Goal: Information Seeking & Learning: Find specific fact

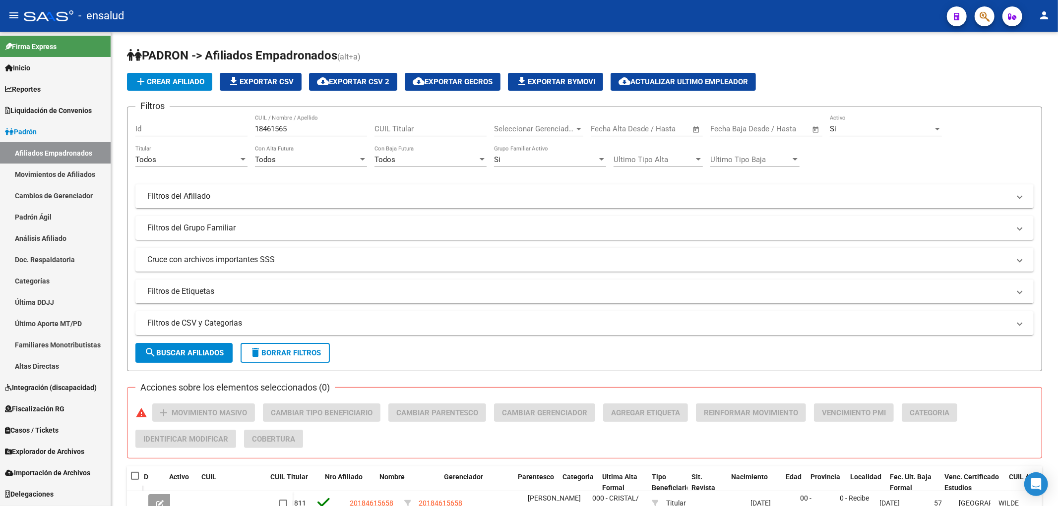
scroll to position [0, 148]
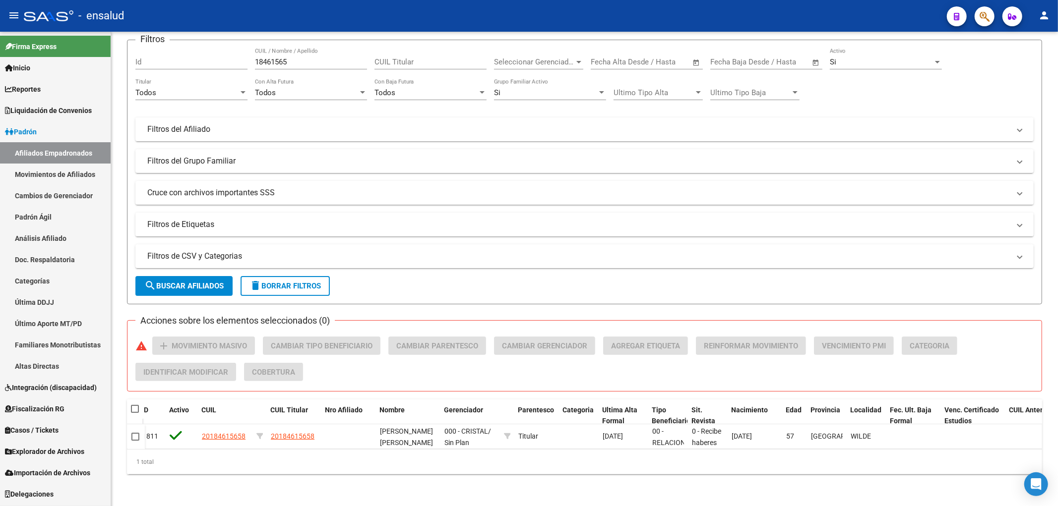
click at [40, 157] on link "Afiliados Empadronados" at bounding box center [55, 152] width 111 height 21
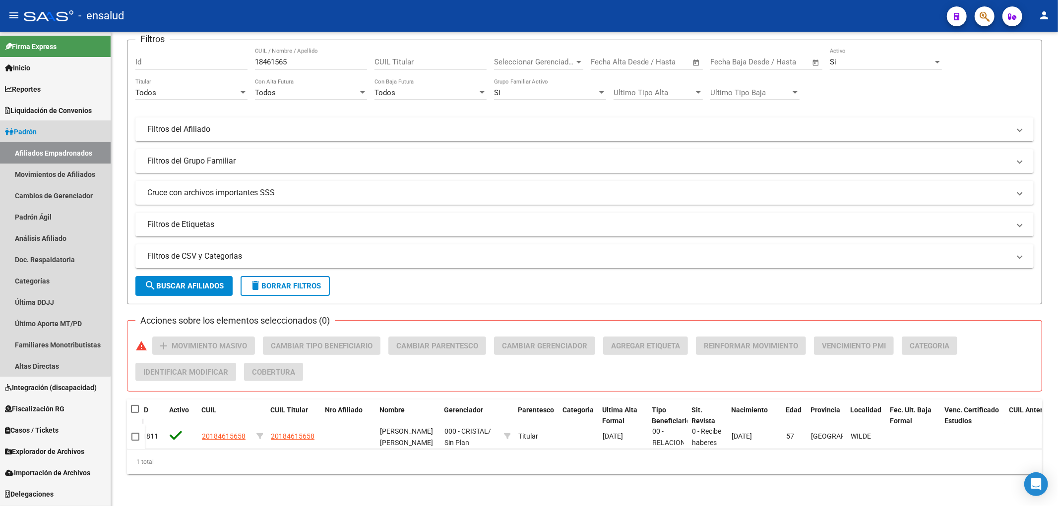
click at [43, 153] on link "Afiliados Empadronados" at bounding box center [55, 152] width 111 height 21
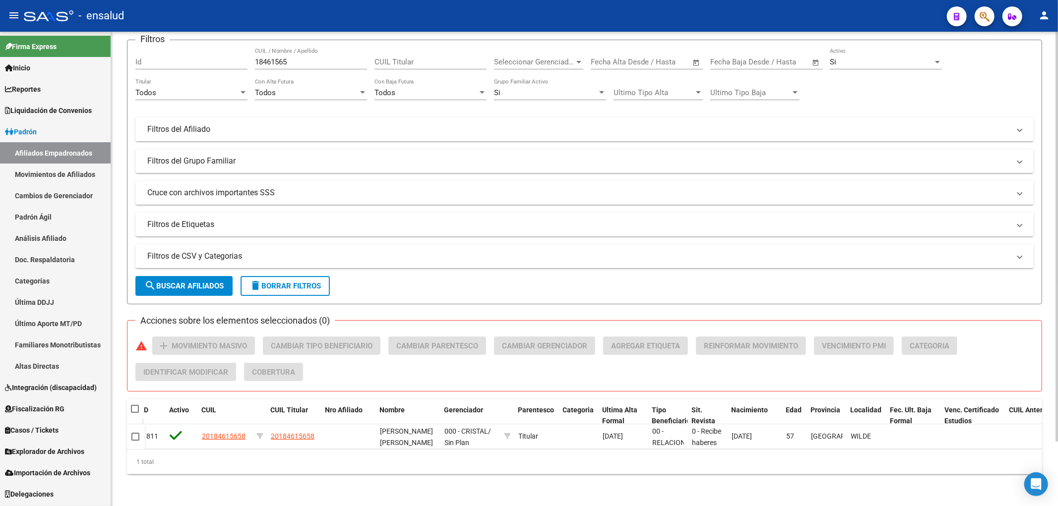
scroll to position [0, 0]
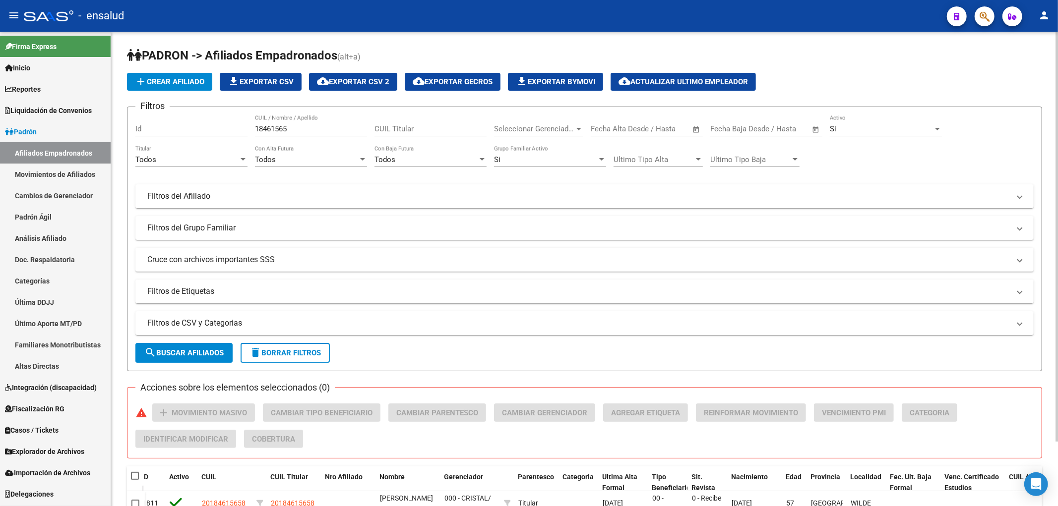
click at [308, 122] on div "18461565 CUIL / Nombre / Apellido" at bounding box center [311, 125] width 112 height 21
click at [307, 129] on input "18461565" at bounding box center [311, 128] width 112 height 9
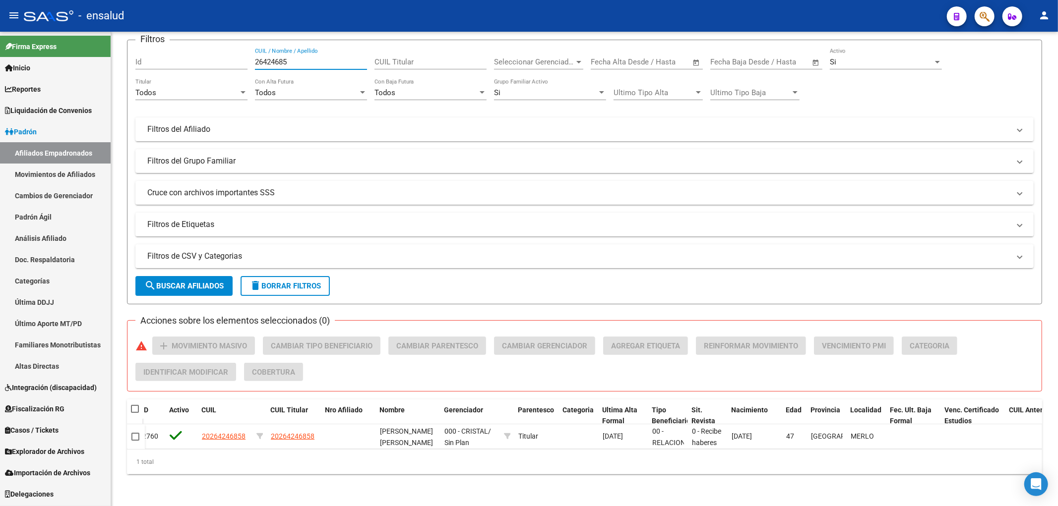
type input "26424685"
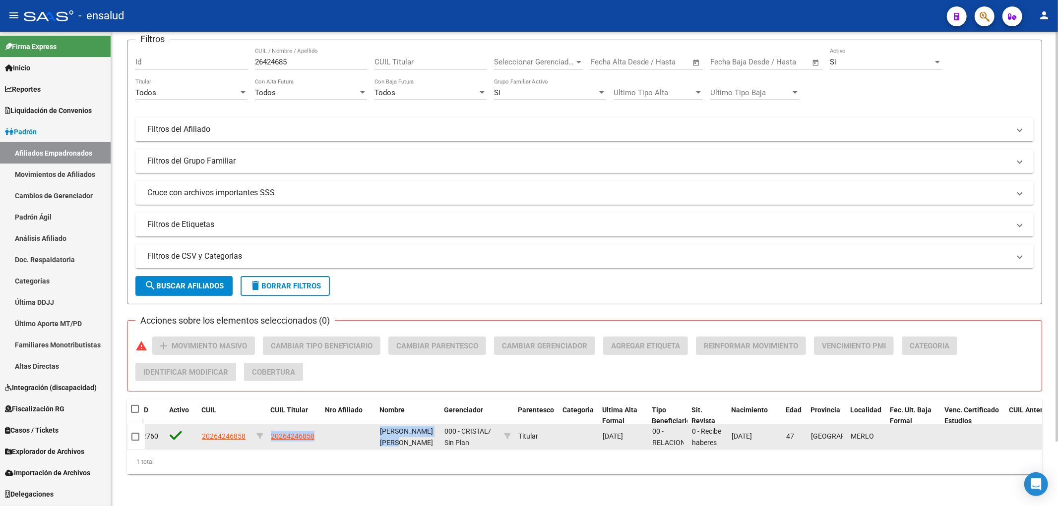
drag, startPoint x: 265, startPoint y: 435, endPoint x: 420, endPoint y: 434, distance: 154.7
click at [420, 434] on div "2760 20264246858 20264246858 [PERSON_NAME] [PERSON_NAME] 000 - CRISTAL / Sin Pl…" at bounding box center [561, 437] width 1128 height 25
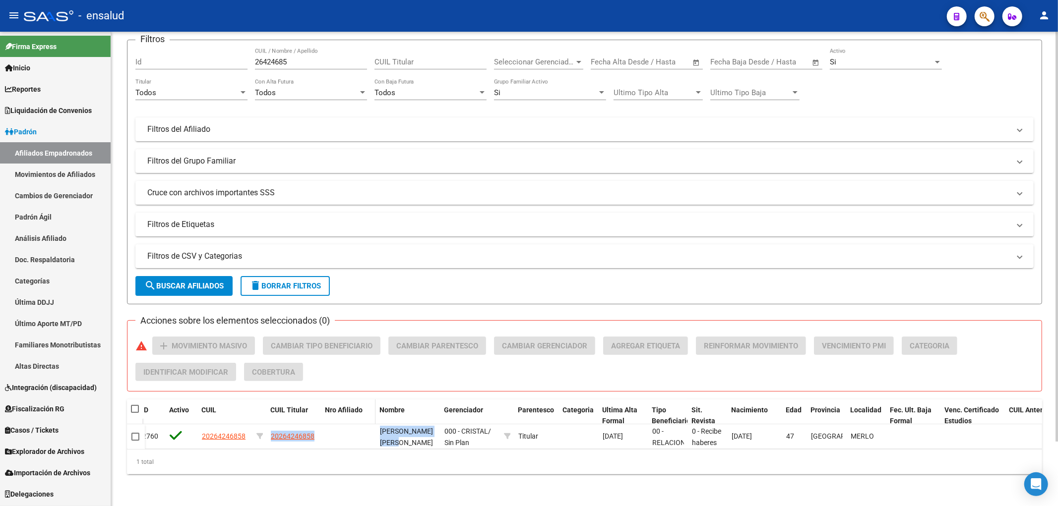
copy div "20264246858 [PERSON_NAME]"
click at [295, 58] on input "26424685" at bounding box center [311, 62] width 112 height 9
click at [405, 58] on input "CUIL Titular" at bounding box center [430, 62] width 112 height 9
type input "f"
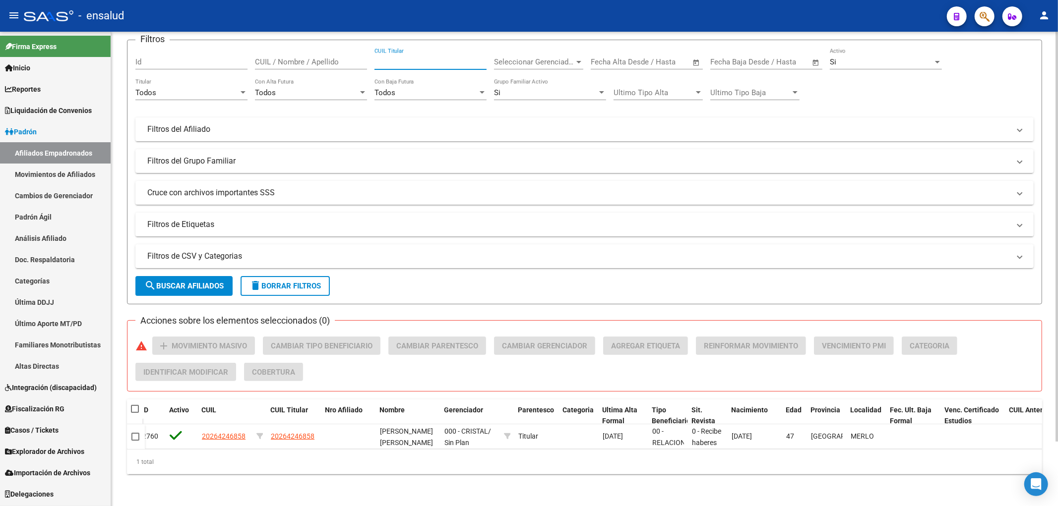
click at [319, 48] on div "CUIL / Nombre / Apellido" at bounding box center [311, 58] width 112 height 21
click at [311, 62] on div "CUIL / Nombre / Apellido" at bounding box center [311, 63] width 112 height 31
click at [321, 58] on input "CUIL / Nombre / Apellido" at bounding box center [311, 62] width 112 height 9
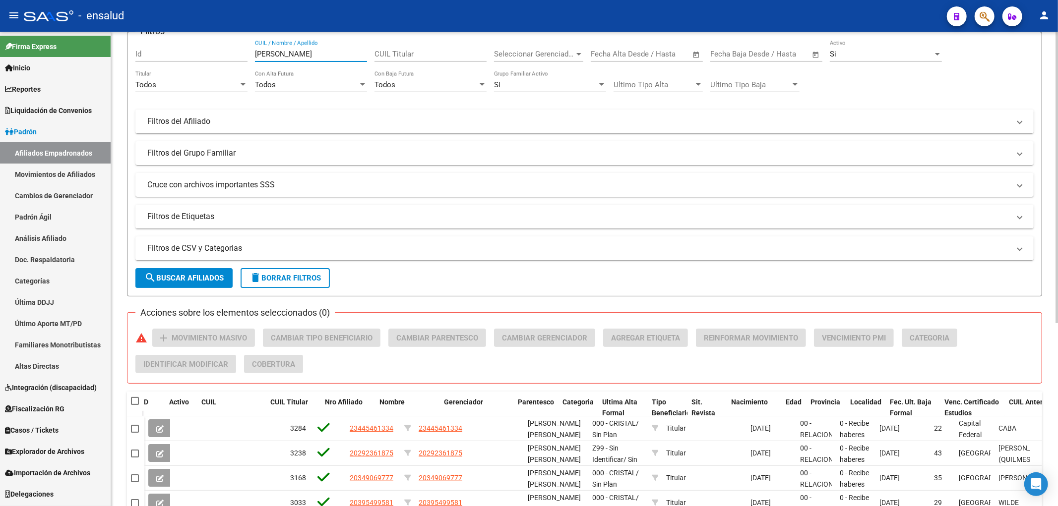
scroll to position [130, 0]
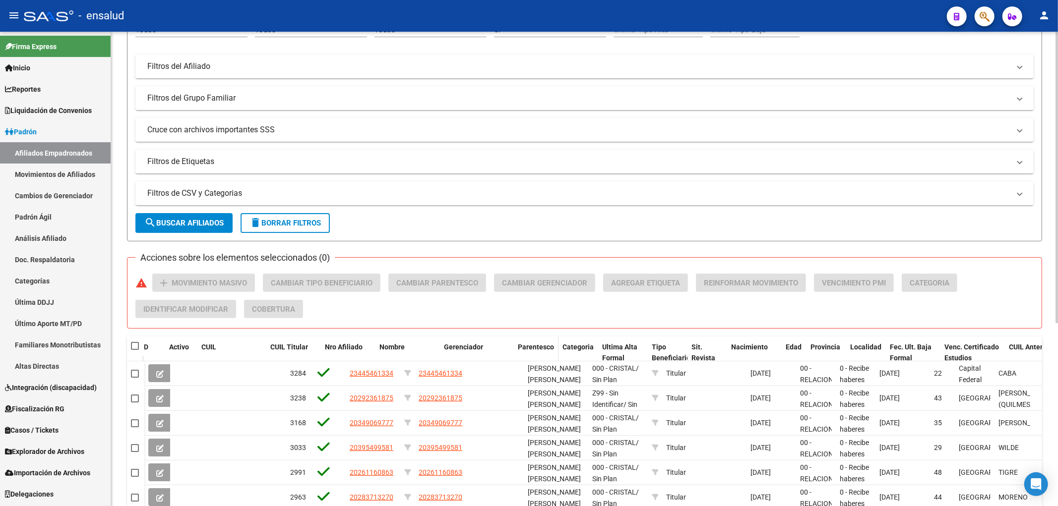
type input "[PERSON_NAME]"
click at [547, 349] on span "Parentesco" at bounding box center [536, 347] width 36 height 8
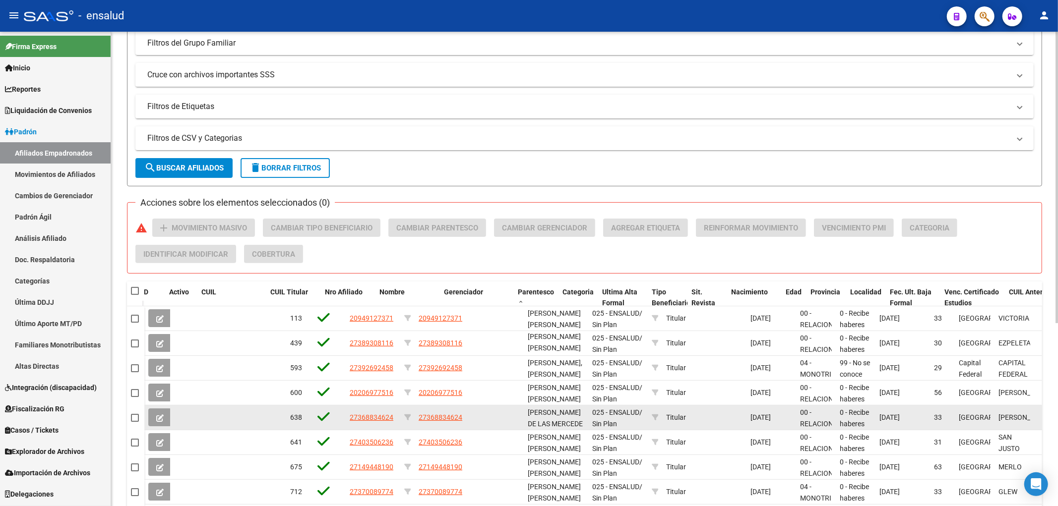
scroll to position [298, 0]
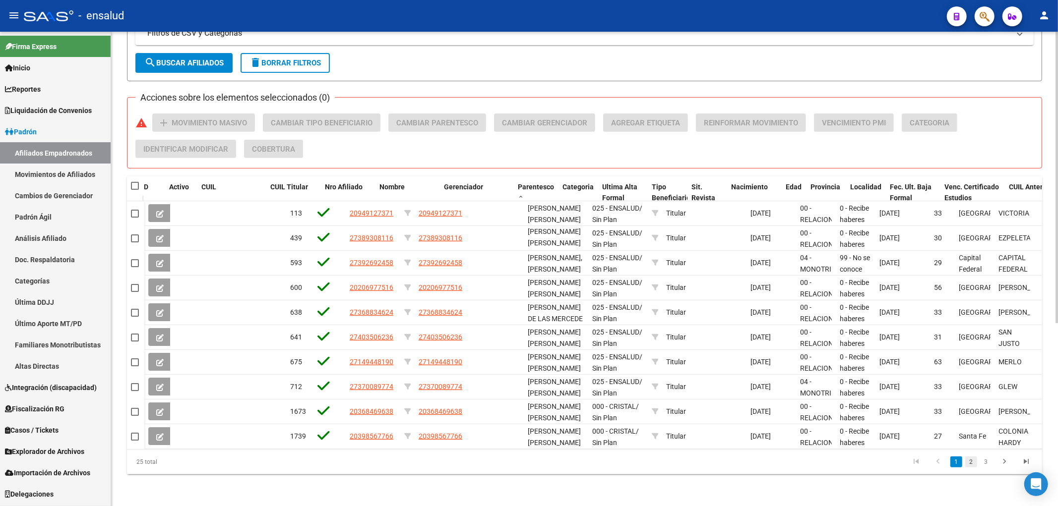
click at [973, 462] on link "2" at bounding box center [971, 462] width 12 height 11
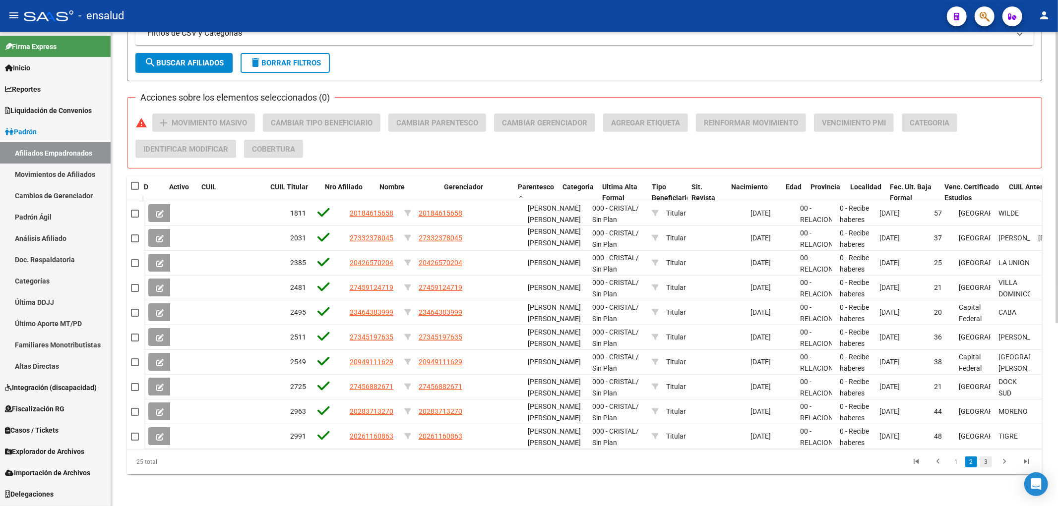
click at [983, 466] on link "3" at bounding box center [986, 462] width 12 height 11
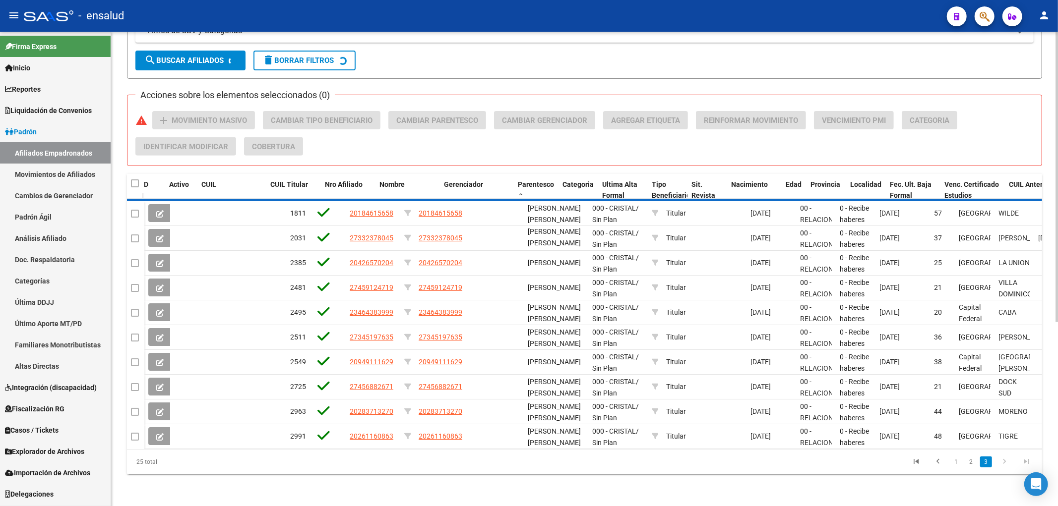
scroll to position [175, 0]
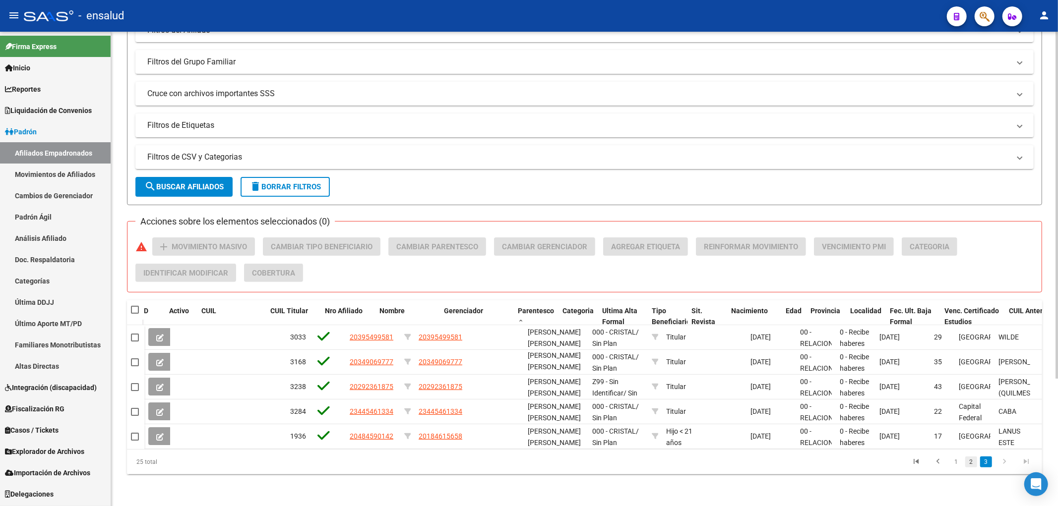
click at [966, 464] on link "2" at bounding box center [971, 462] width 12 height 11
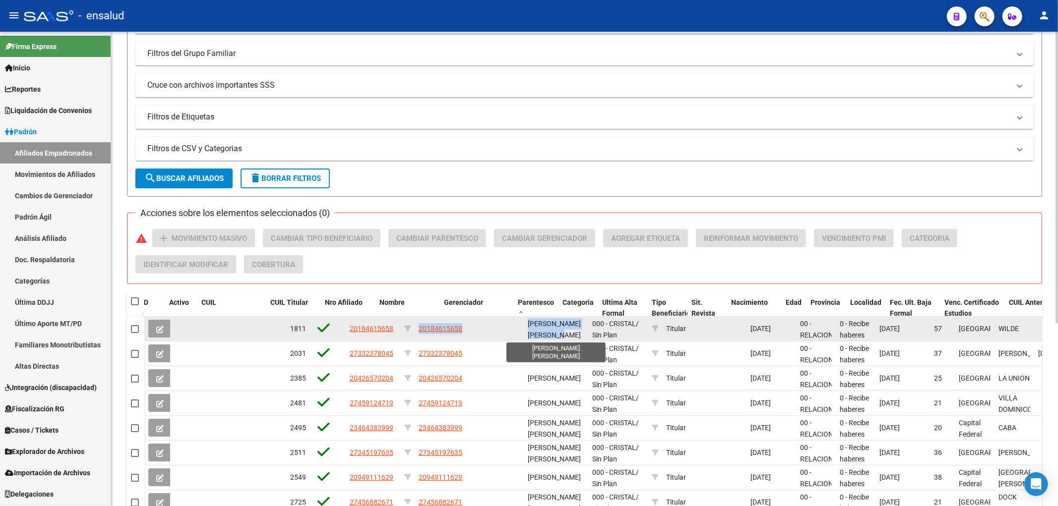
drag, startPoint x: 418, startPoint y: 330, endPoint x: 574, endPoint y: 334, distance: 156.8
click at [574, 334] on div "1811 20184615658 20184615658 [PERSON_NAME] [PERSON_NAME] 000 - CRISTAL / Sin Pl…" at bounding box center [708, 329] width 1128 height 25
copy div "20184615658 [PERSON_NAME] [PERSON_NAME]"
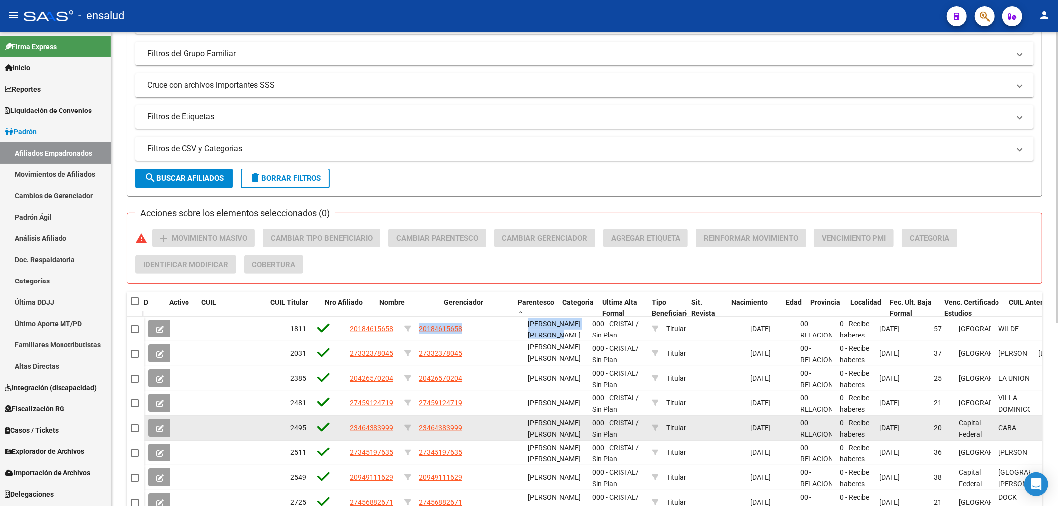
scroll to position [298, 0]
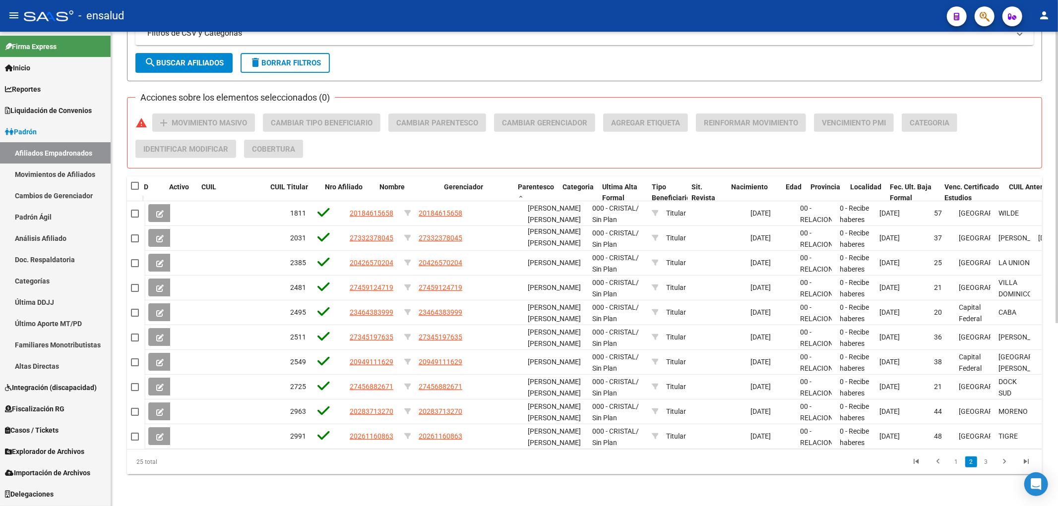
click at [421, 488] on div "[PERSON_NAME] -> Afiliados Empadronados (alt+a) add Crear Afiliado file_downloa…" at bounding box center [584, 124] width 947 height 765
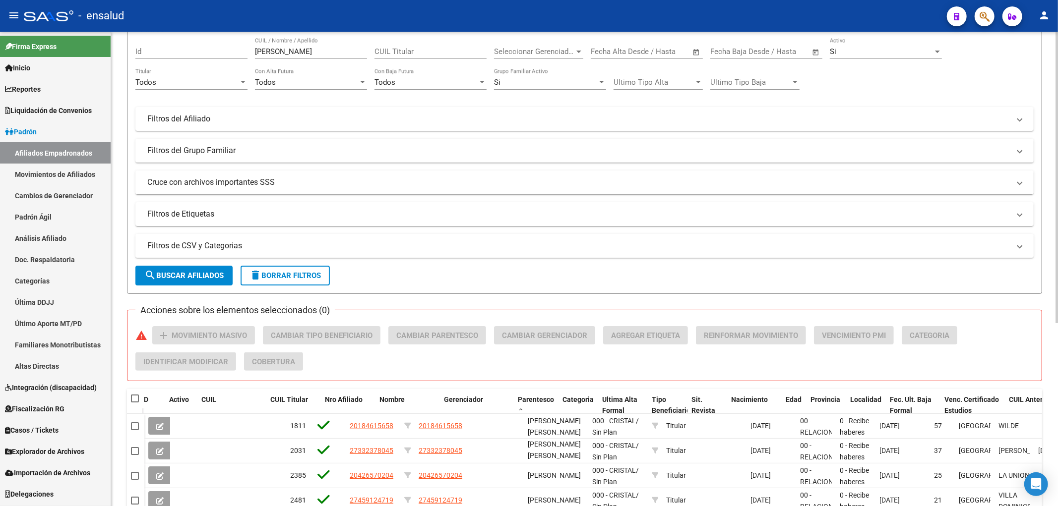
scroll to position [0, 0]
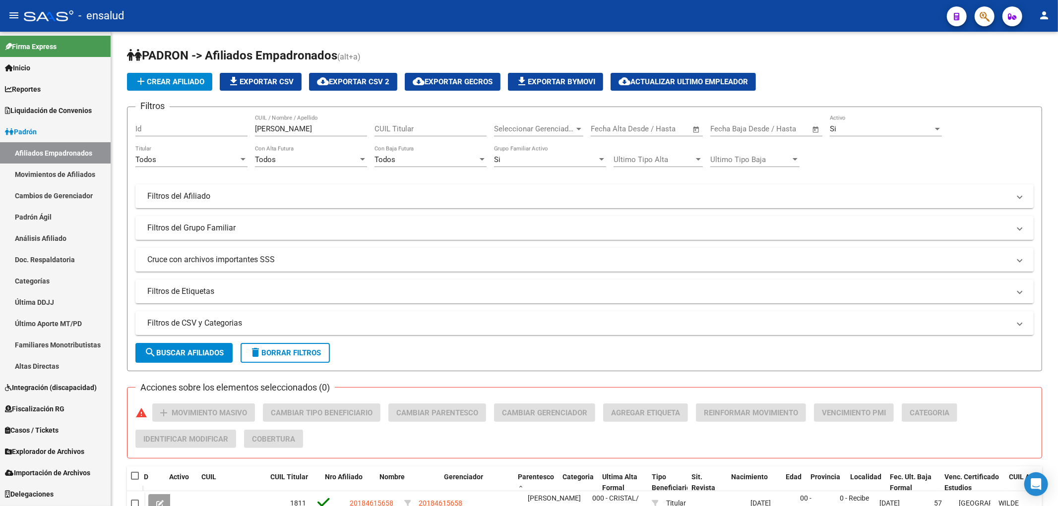
click at [57, 170] on link "Movimientos de Afiliados" at bounding box center [55, 174] width 111 height 21
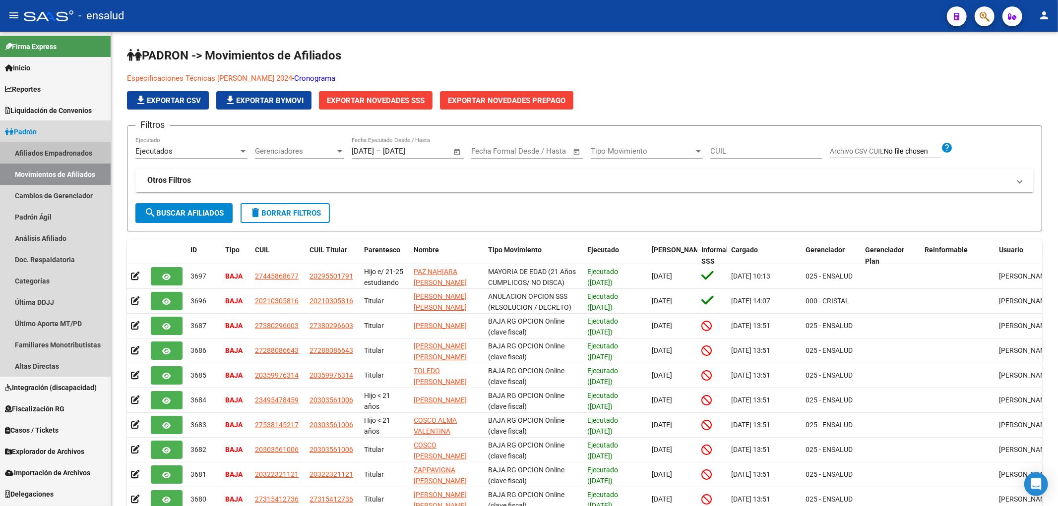
click at [71, 149] on link "Afiliados Empadronados" at bounding box center [55, 152] width 111 height 21
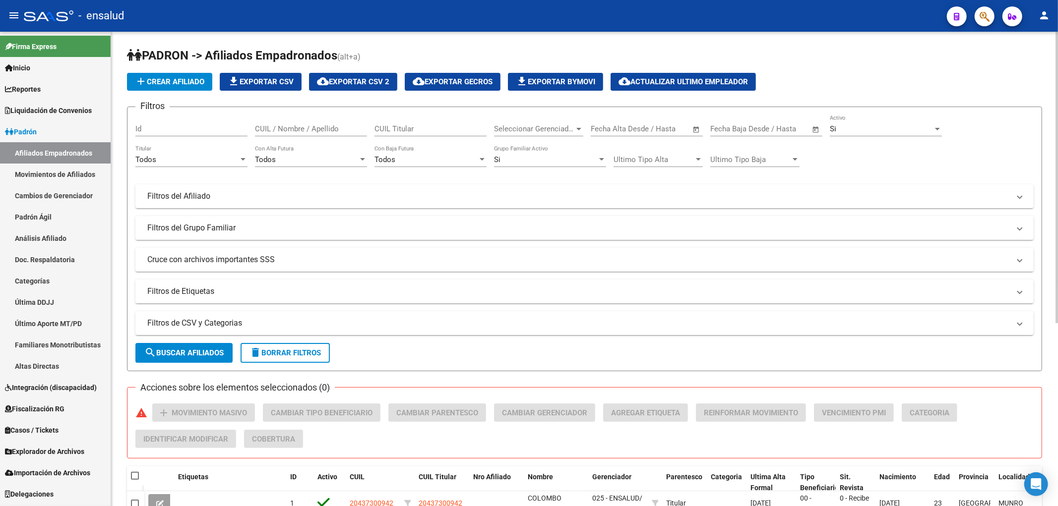
click at [540, 125] on span "Seleccionar Gerenciador" at bounding box center [534, 128] width 80 height 9
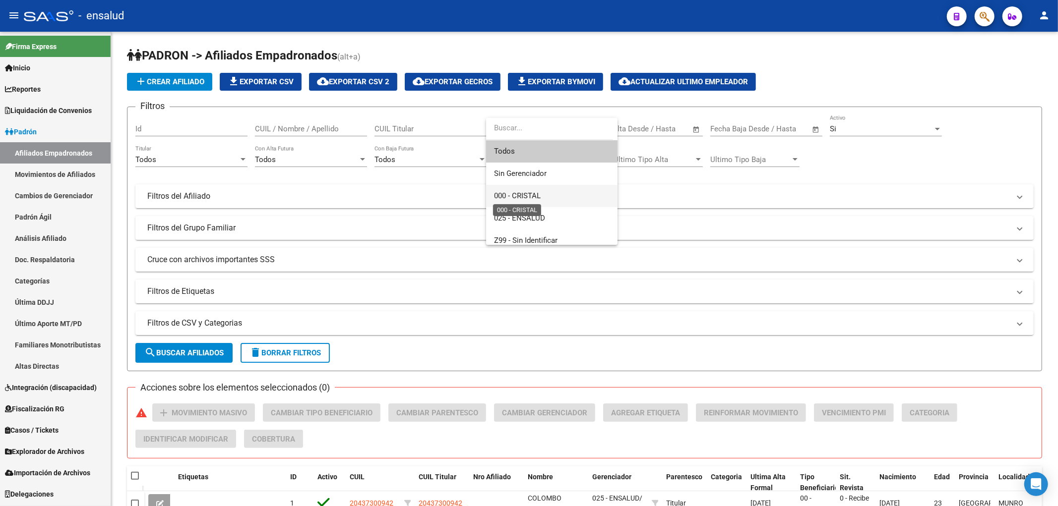
click at [539, 193] on span "000 - CRISTAL" at bounding box center [517, 195] width 47 height 9
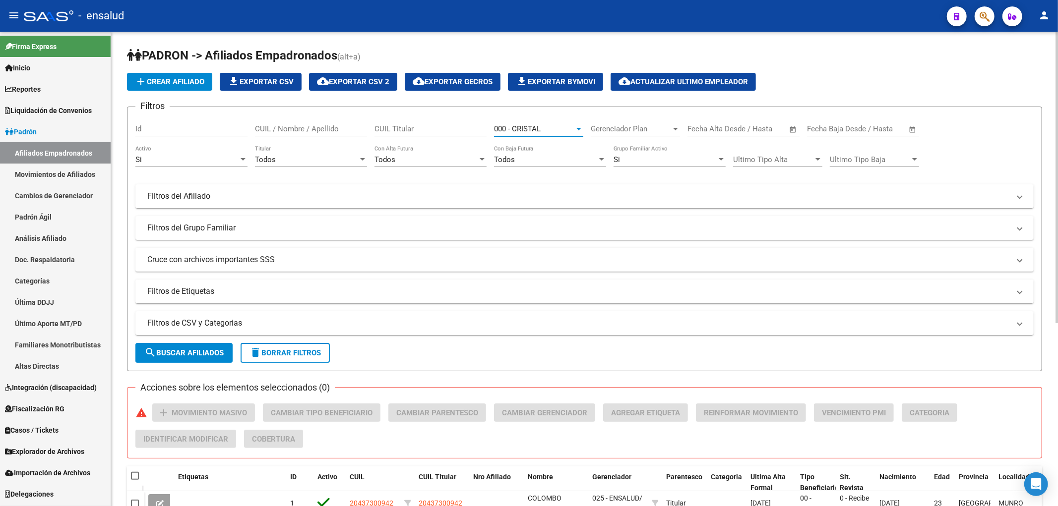
click at [176, 349] on span "search Buscar Afiliados" at bounding box center [183, 353] width 79 height 9
click at [737, 127] on input "text" at bounding box center [760, 128] width 48 height 9
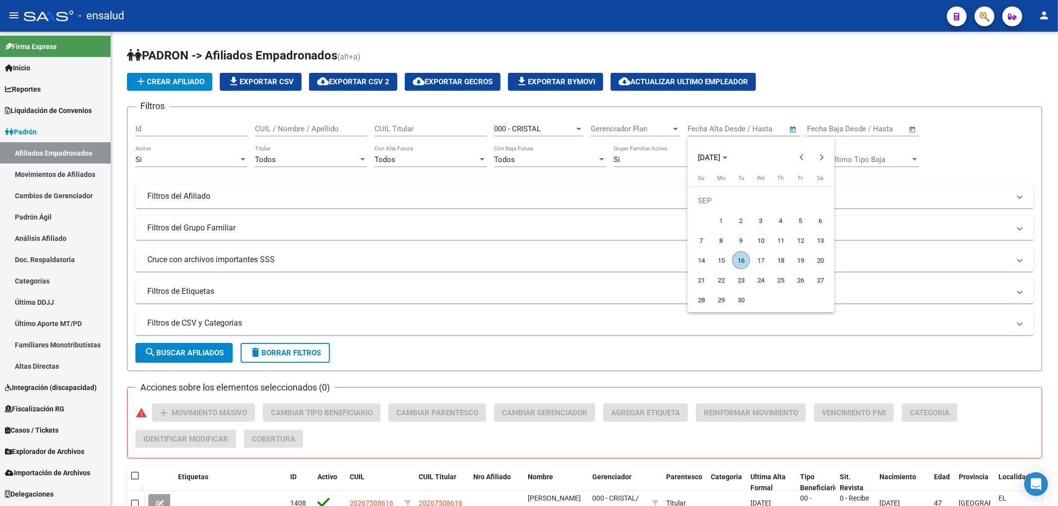
click at [718, 219] on span "1" at bounding box center [721, 221] width 18 height 18
type input "[DATE]"
click at [893, 130] on div at bounding box center [529, 253] width 1058 height 506
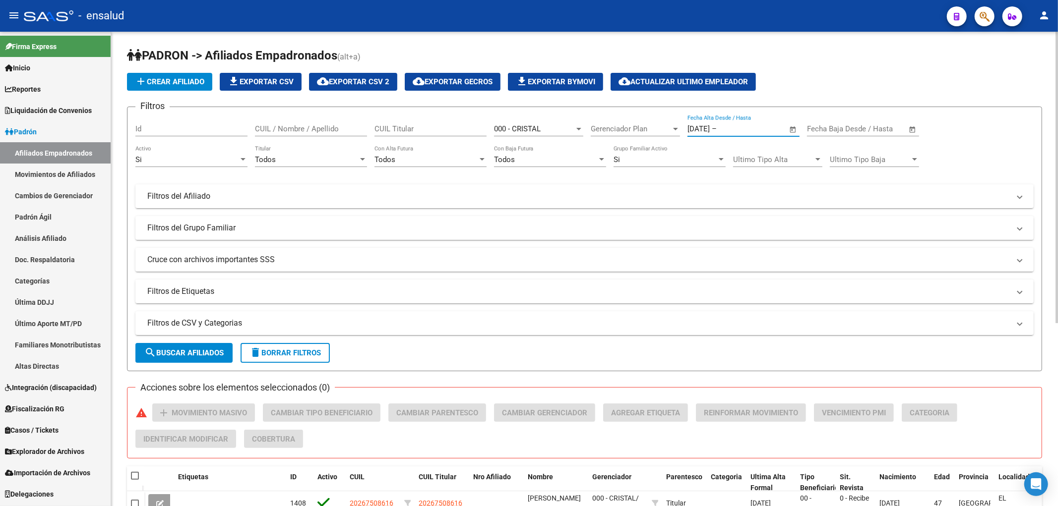
click at [890, 125] on input "text" at bounding box center [880, 128] width 48 height 9
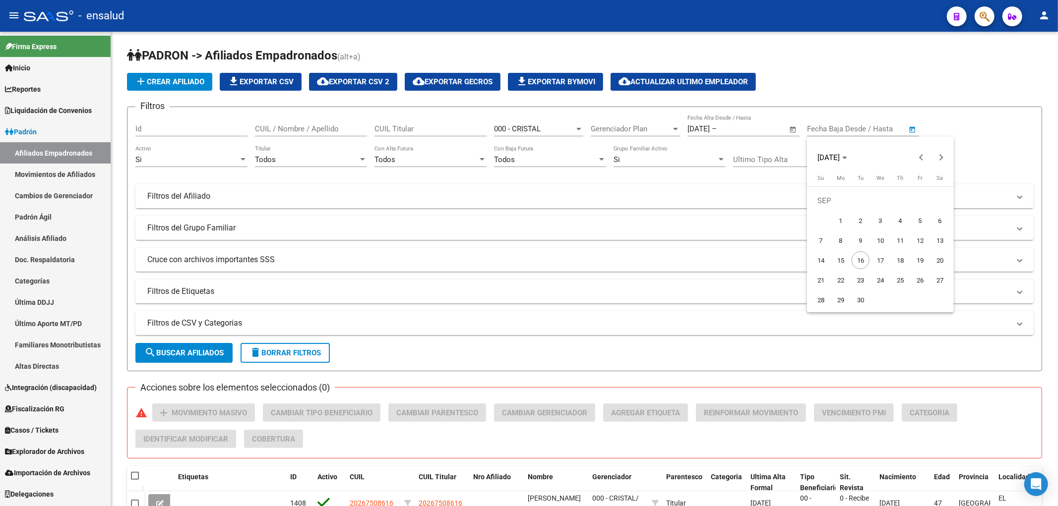
click at [746, 131] on div at bounding box center [529, 253] width 1058 height 506
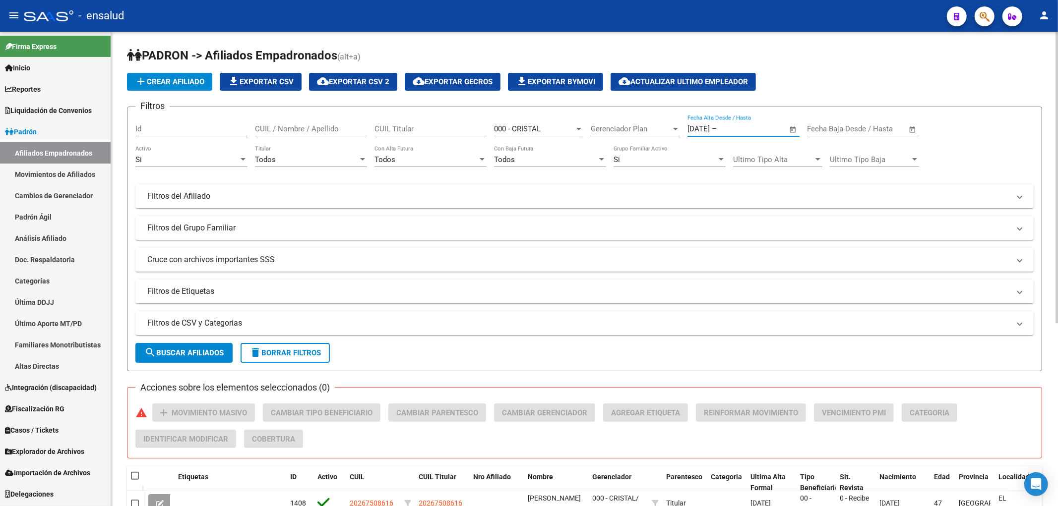
click at [751, 125] on input "text" at bounding box center [743, 128] width 48 height 9
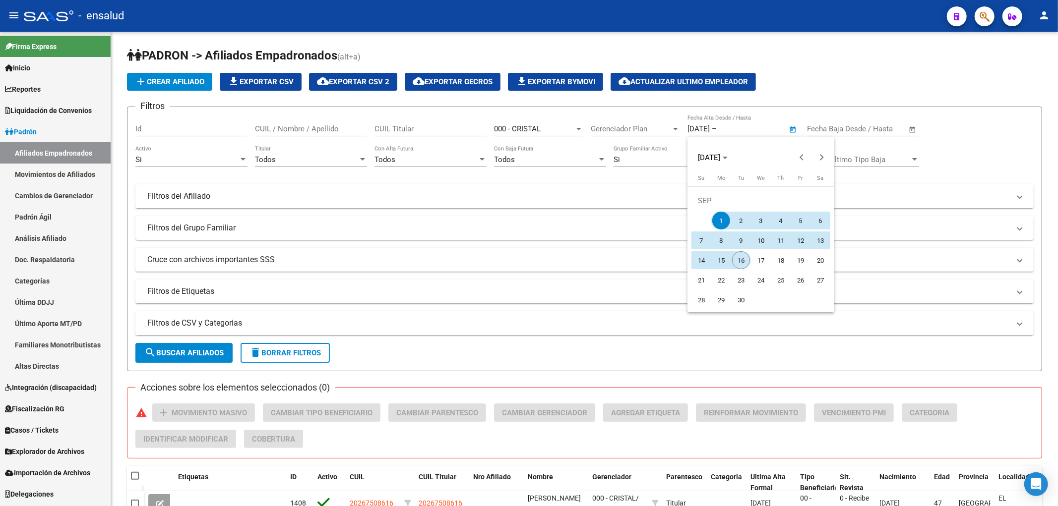
click at [740, 260] on span "16" at bounding box center [741, 260] width 18 height 18
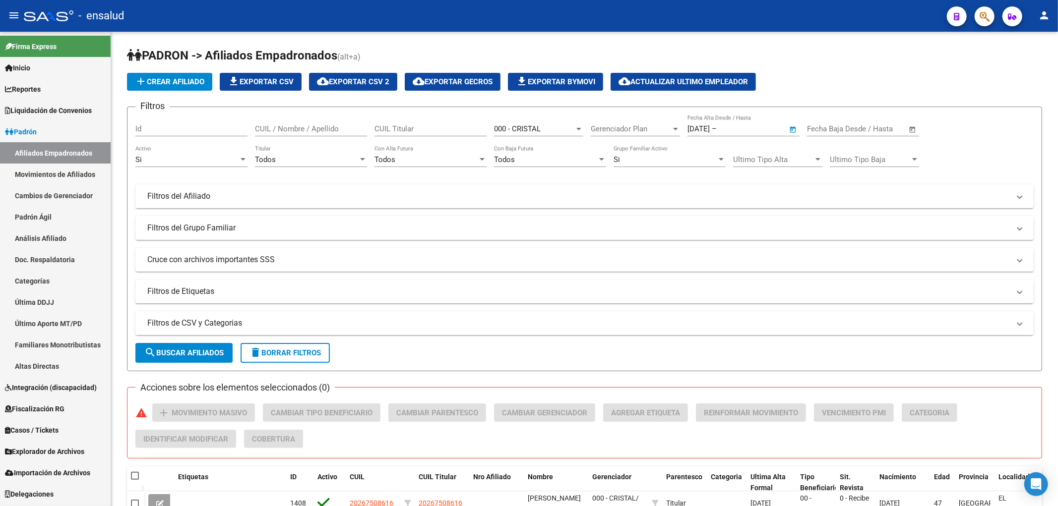
type input "[DATE]"
click at [213, 349] on span "search Buscar Afiliados" at bounding box center [183, 353] width 79 height 9
click at [245, 81] on span "file_download Exportar CSV" at bounding box center [261, 81] width 66 height 9
click at [53, 151] on link "Afiliados Empadronados" at bounding box center [55, 152] width 111 height 21
click at [528, 130] on span "000 - CRISTAL" at bounding box center [517, 128] width 47 height 9
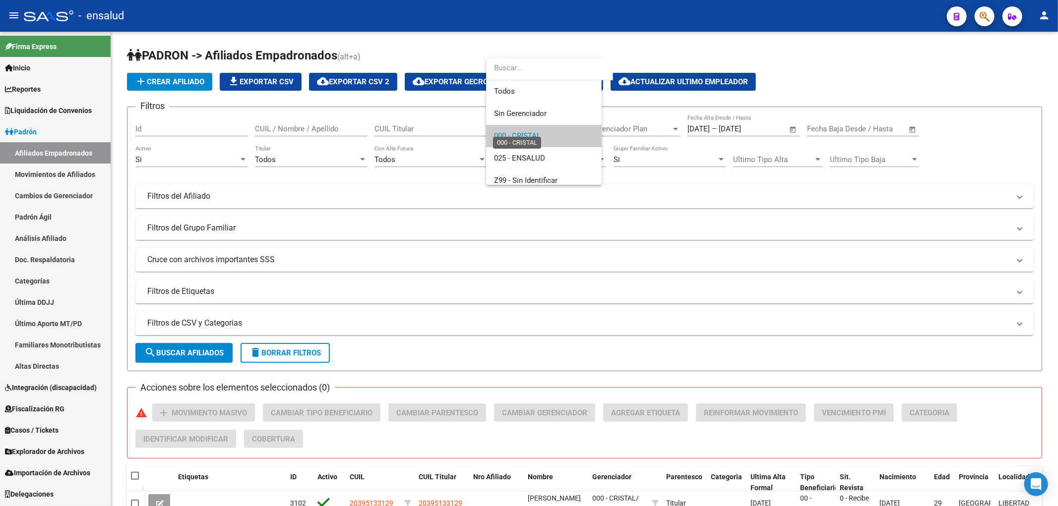
scroll to position [7, 0]
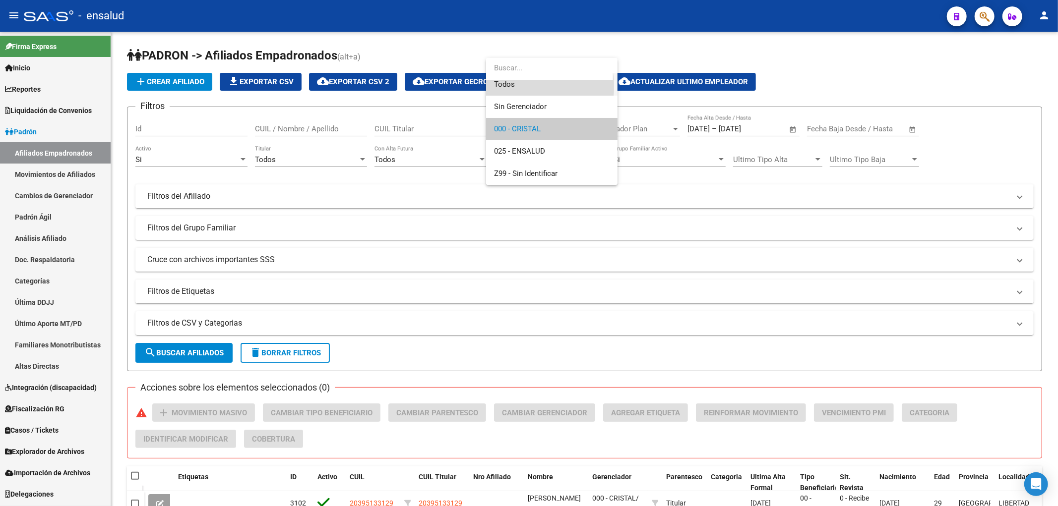
click at [521, 86] on span "Todos" at bounding box center [552, 84] width 116 height 22
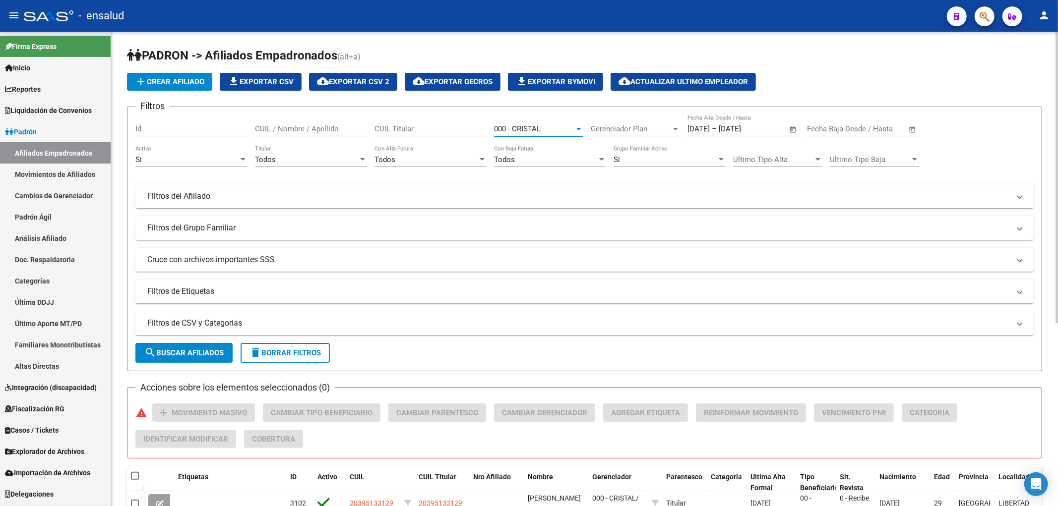
scroll to position [0, 0]
click at [183, 350] on span "search Buscar Afiliados" at bounding box center [183, 353] width 79 height 9
click at [303, 125] on input "CUIL / Nombre / Apellido" at bounding box center [311, 128] width 112 height 9
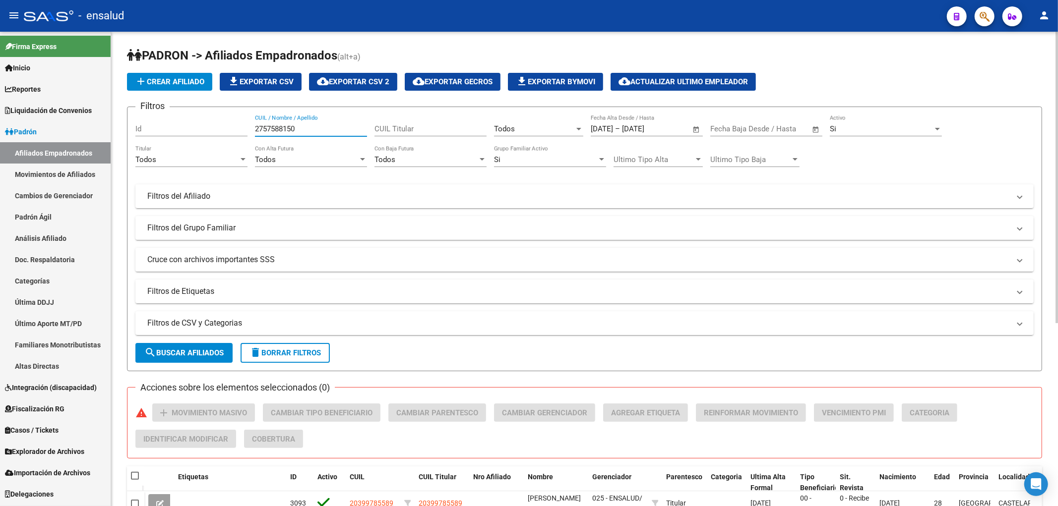
type input "27575881502"
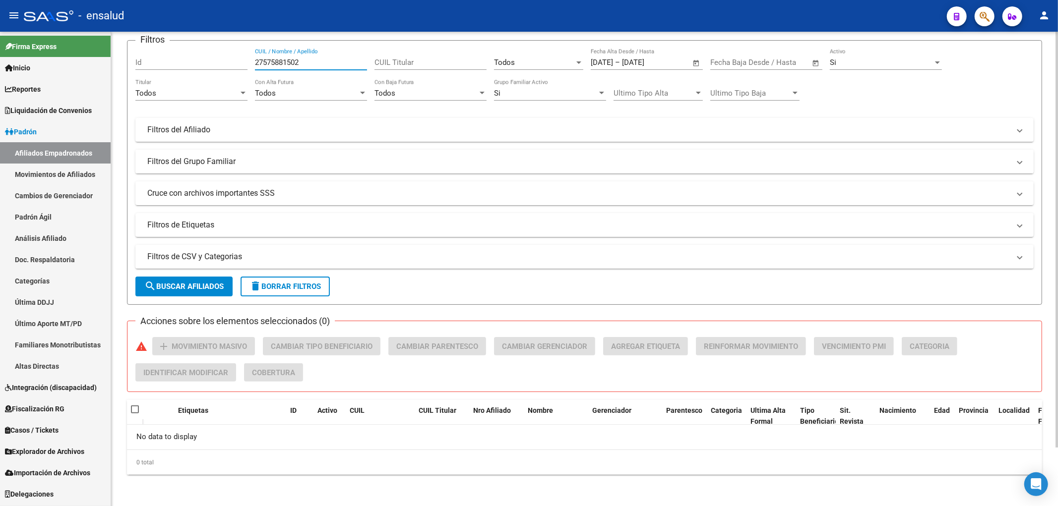
scroll to position [11, 0]
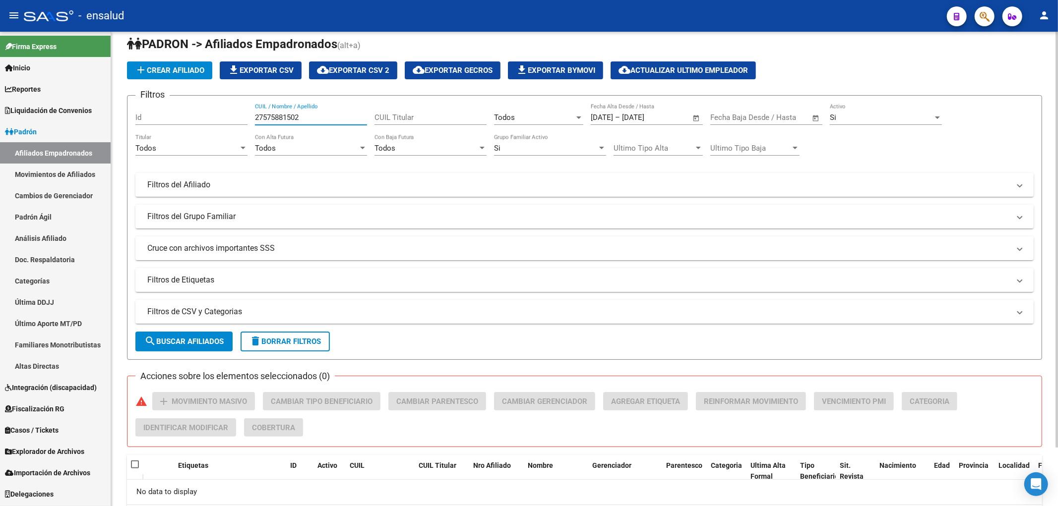
click at [311, 114] on input "27575881502" at bounding box center [311, 117] width 112 height 9
click at [318, 115] on input "27575881502" at bounding box center [311, 117] width 112 height 9
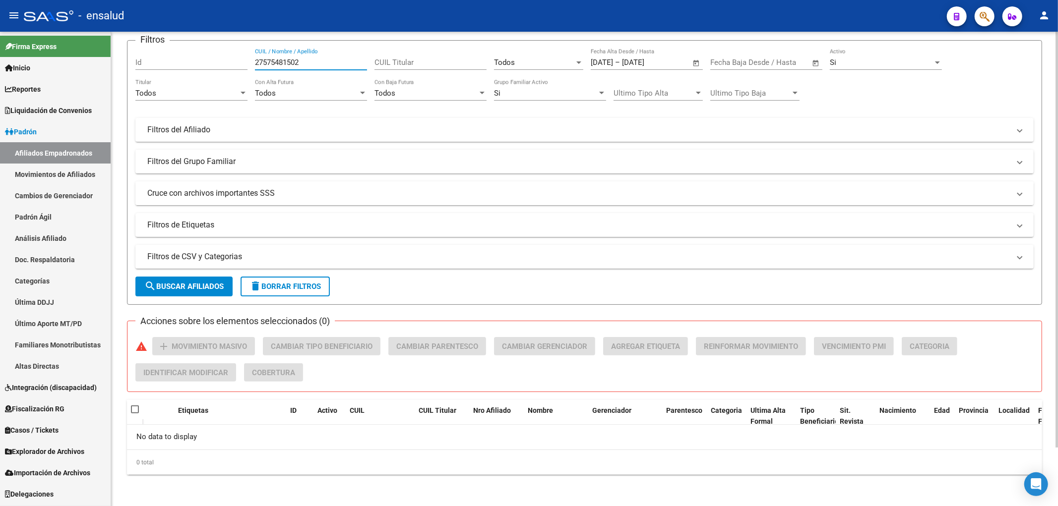
scroll to position [0, 0]
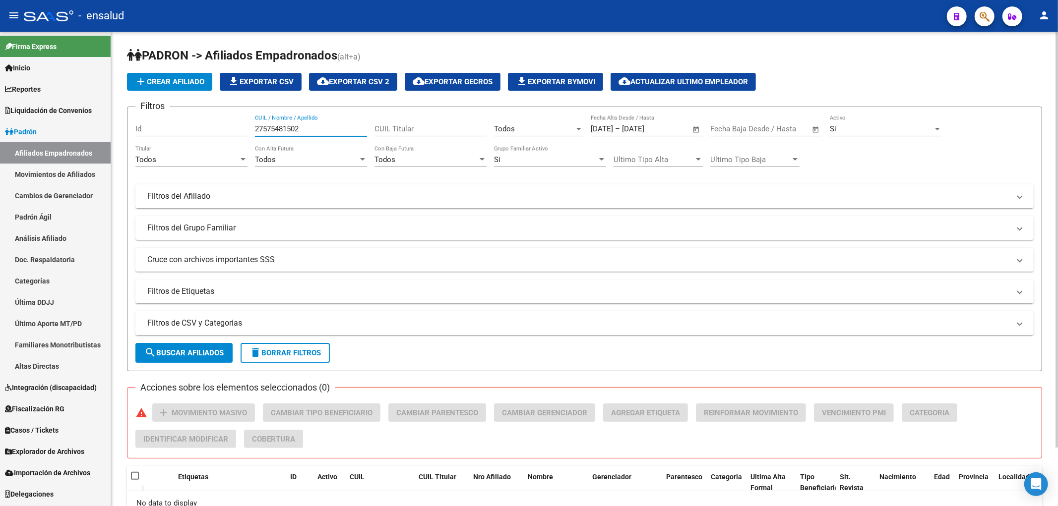
click at [261, 131] on input "27575481502" at bounding box center [311, 128] width 112 height 9
click at [316, 125] on input "27575481502" at bounding box center [311, 128] width 112 height 9
click at [265, 129] on input "2757548150" at bounding box center [311, 128] width 112 height 9
click at [321, 133] on input "57548150" at bounding box center [311, 128] width 112 height 9
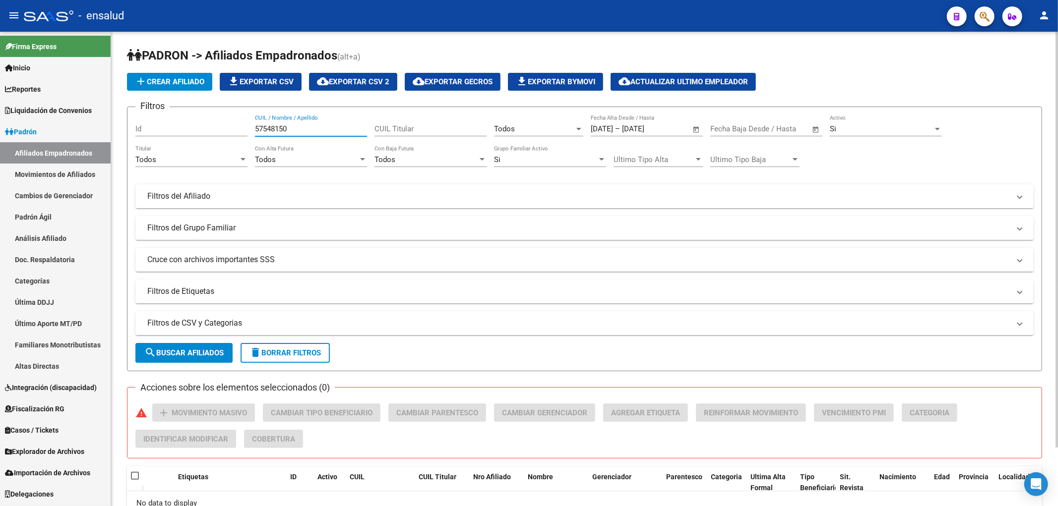
click at [321, 133] on input "57548150" at bounding box center [311, 128] width 112 height 9
type input "57548150"
click at [77, 170] on link "Movimientos de Afiliados" at bounding box center [55, 174] width 111 height 21
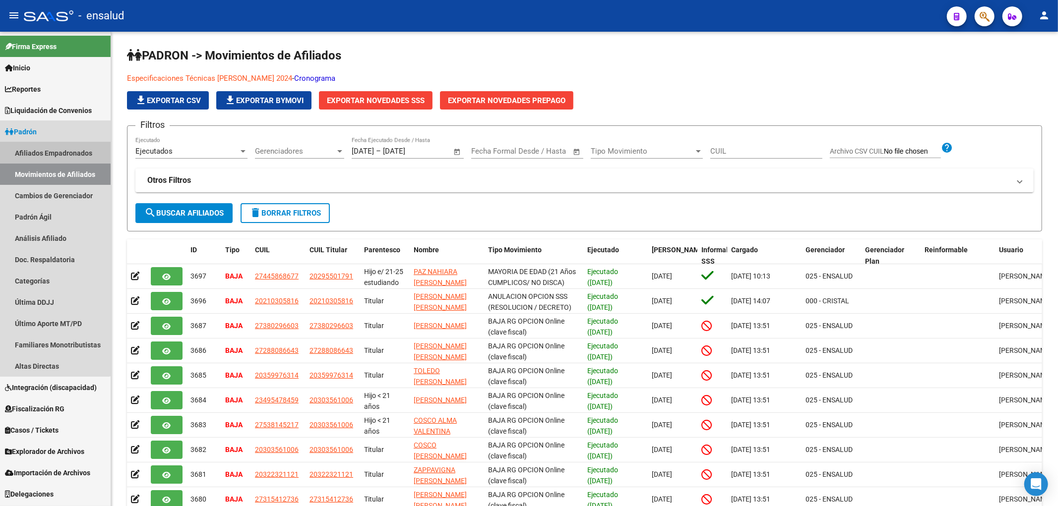
click at [44, 152] on link "Afiliados Empadronados" at bounding box center [55, 152] width 111 height 21
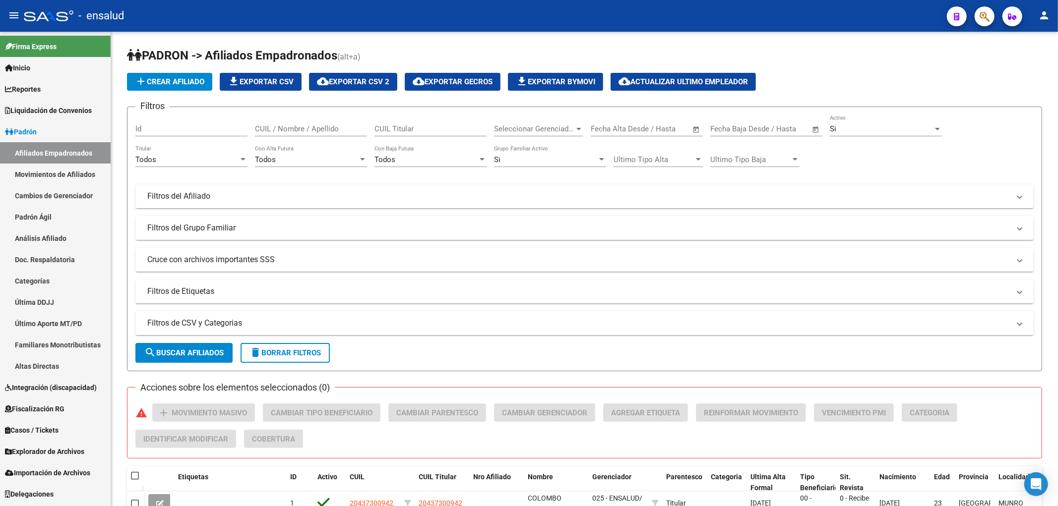
click at [45, 221] on link "Padrón Ágil" at bounding box center [55, 216] width 111 height 21
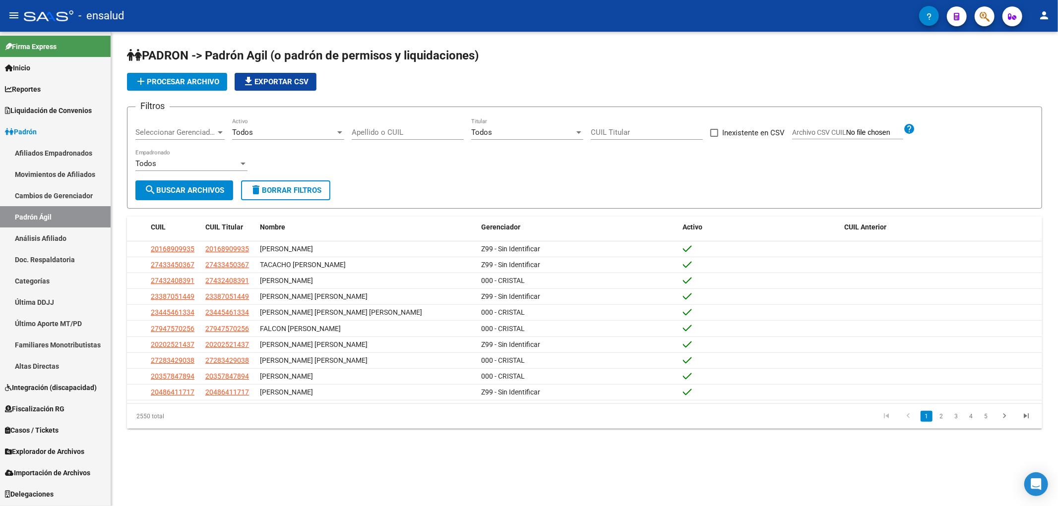
click at [373, 118] on div "Filtros Seleccionar Gerenciador Seleccionar Gerenciador Todos Activo Apellido o…" at bounding box center [584, 147] width 898 height 65
click at [375, 130] on input "Apellido o CUIL" at bounding box center [408, 132] width 112 height 9
paste input "57548150"
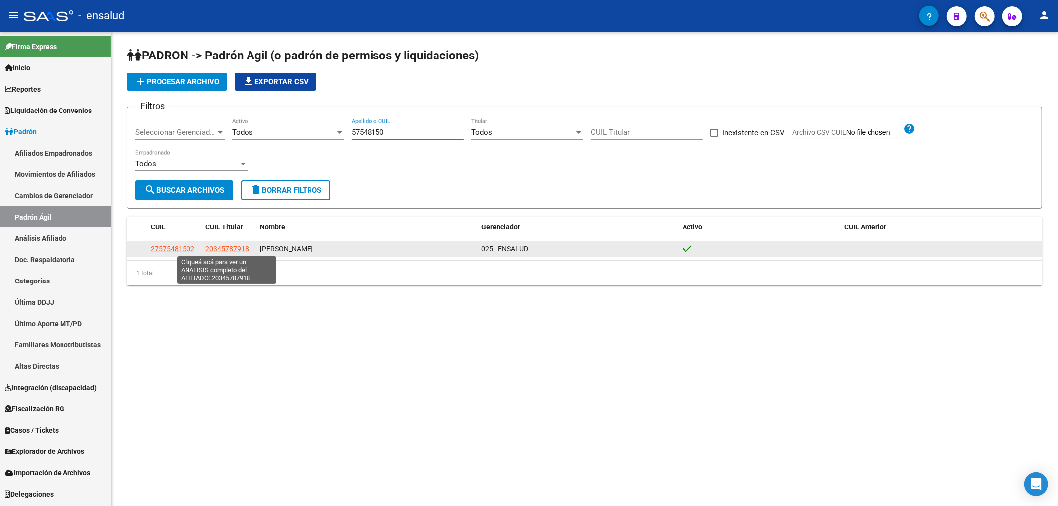
type input "57548150"
click at [218, 246] on span "20345787918" at bounding box center [227, 249] width 44 height 8
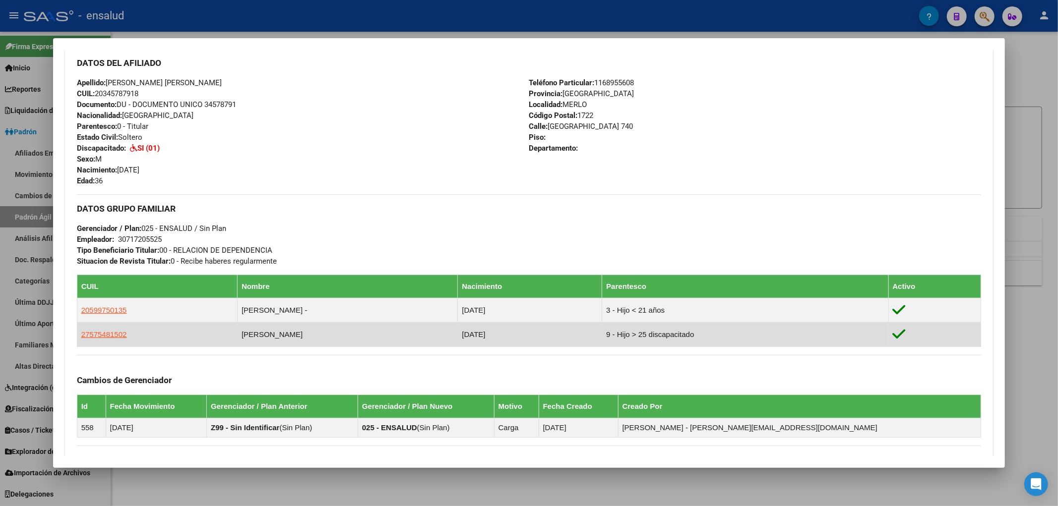
scroll to position [385, 0]
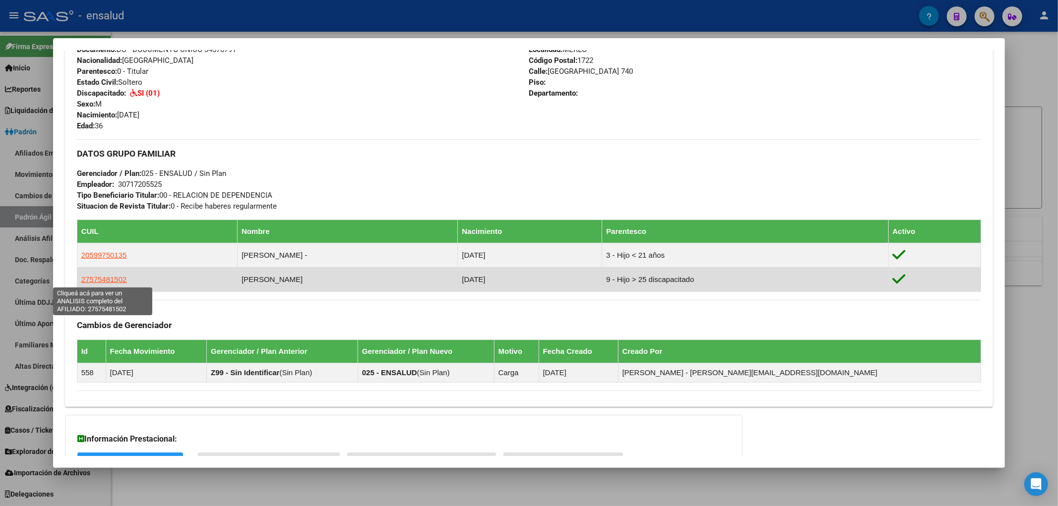
click at [115, 281] on span "27575481502" at bounding box center [104, 279] width 46 height 8
type textarea "27575481502"
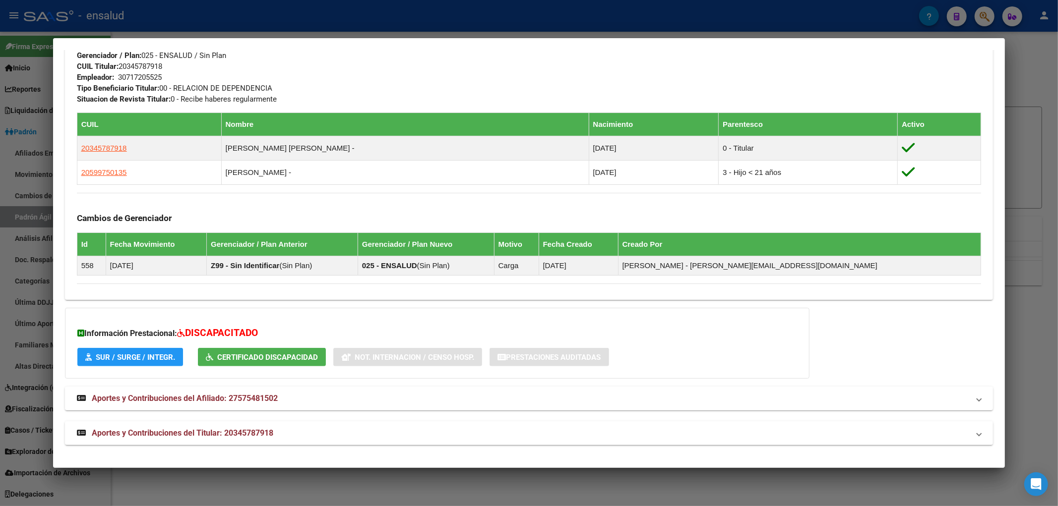
scroll to position [438, 0]
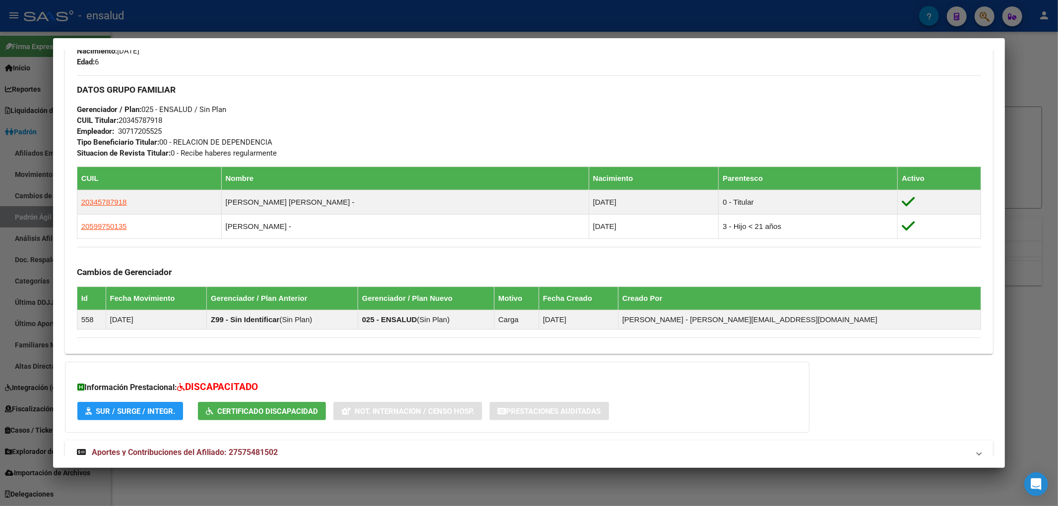
click at [1033, 395] on div at bounding box center [529, 253] width 1058 height 506
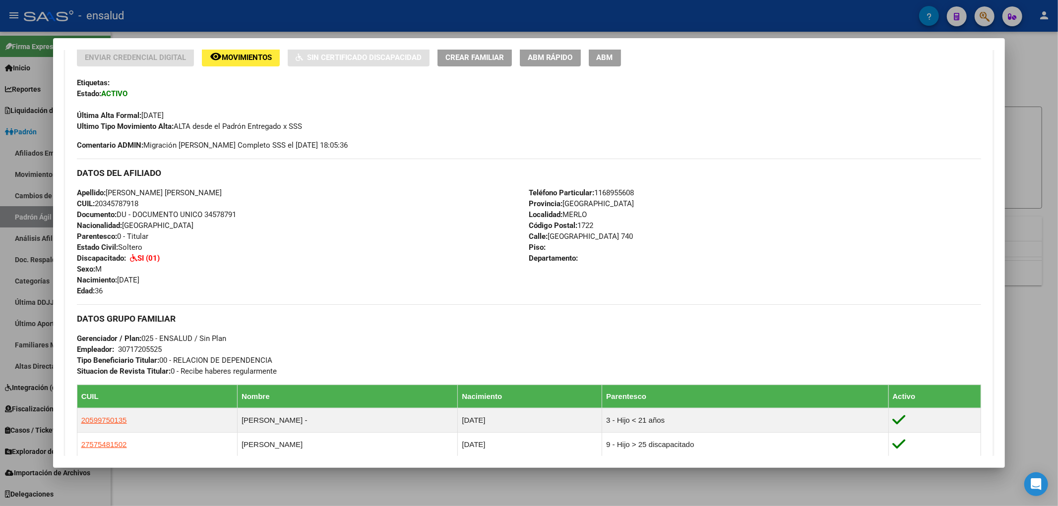
scroll to position [165, 0]
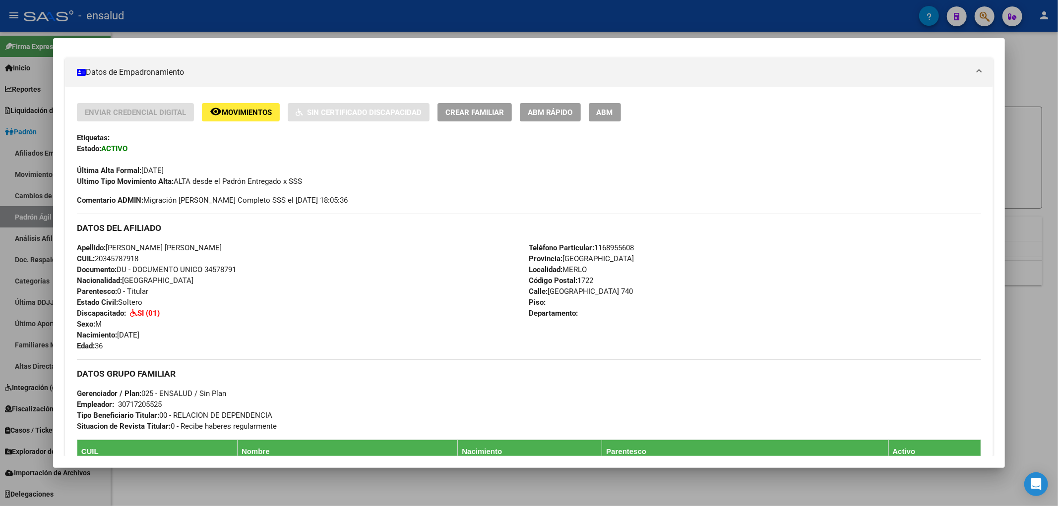
click at [151, 255] on div "Apellido: [PERSON_NAME] [PERSON_NAME] CUIL: 20345787918 Documento: DU - DOCUMEN…" at bounding box center [303, 297] width 452 height 109
click at [138, 255] on span "CUIL: 20345787918" at bounding box center [107, 258] width 61 height 9
click at [138, 256] on span "CUIL: 20345787918" at bounding box center [107, 258] width 61 height 9
click at [128, 259] on span "CUIL: 20345787918" at bounding box center [107, 258] width 61 height 9
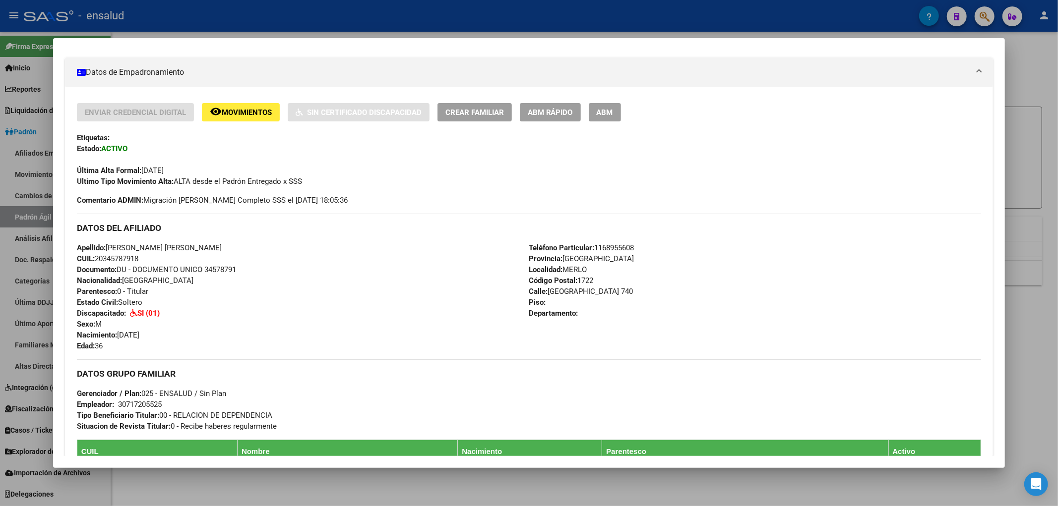
click at [128, 259] on span "CUIL: 20345787918" at bounding box center [107, 258] width 61 height 9
copy span "20345787918"
click at [345, 502] on div at bounding box center [529, 253] width 1058 height 506
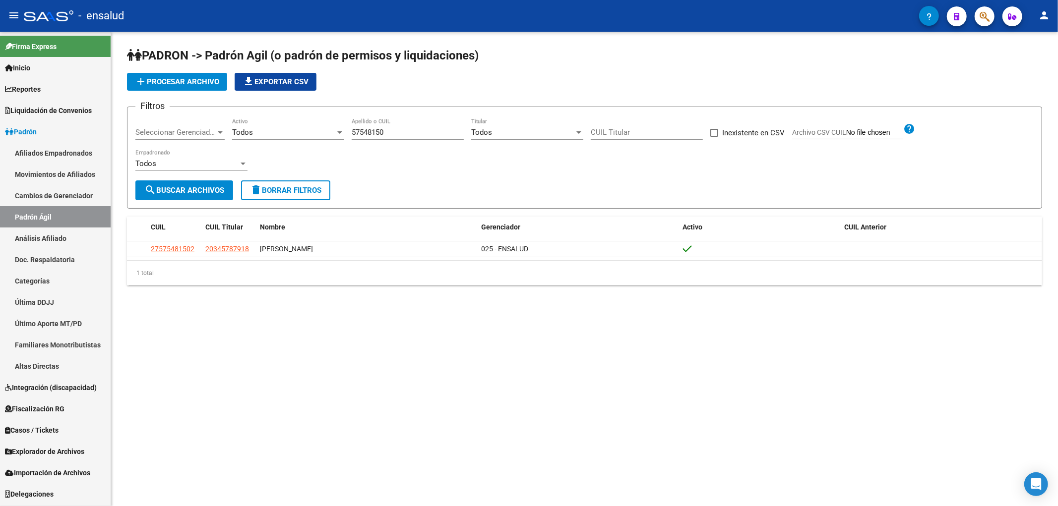
click at [76, 153] on link "Afiliados Empadronados" at bounding box center [55, 152] width 111 height 21
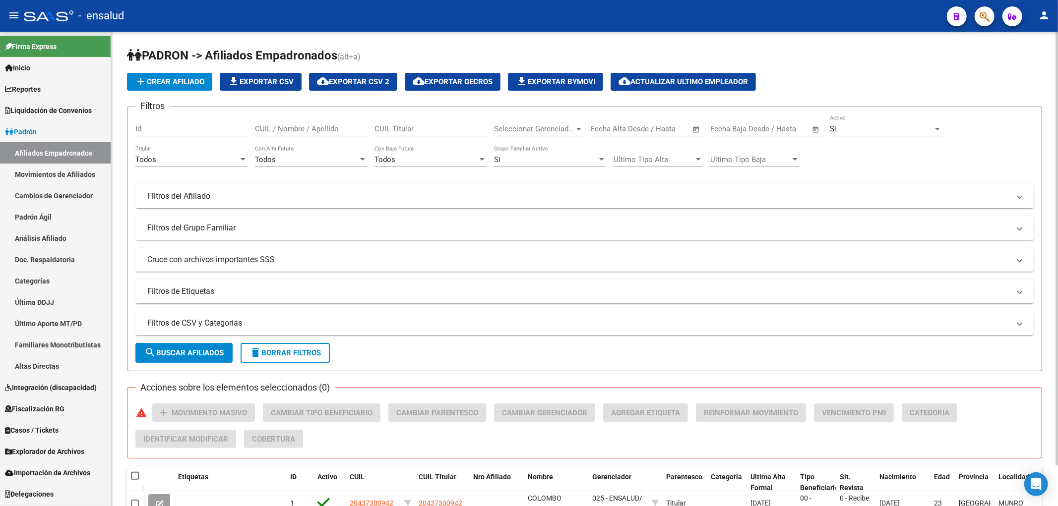
click at [338, 124] on input "CUIL / Nombre / Apellido" at bounding box center [311, 128] width 112 height 9
paste input "20345787918"
type input "20345787918"
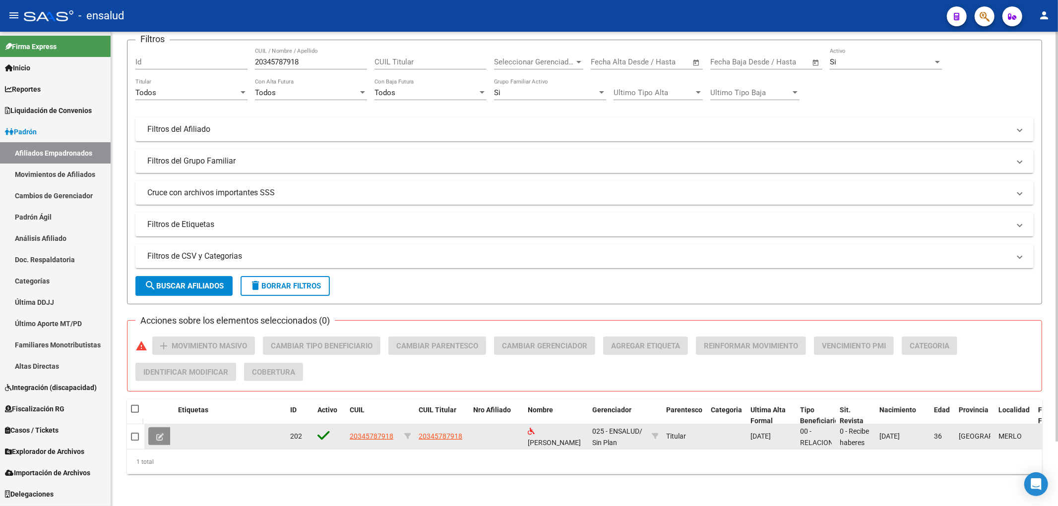
click at [162, 433] on icon at bounding box center [159, 436] width 7 height 7
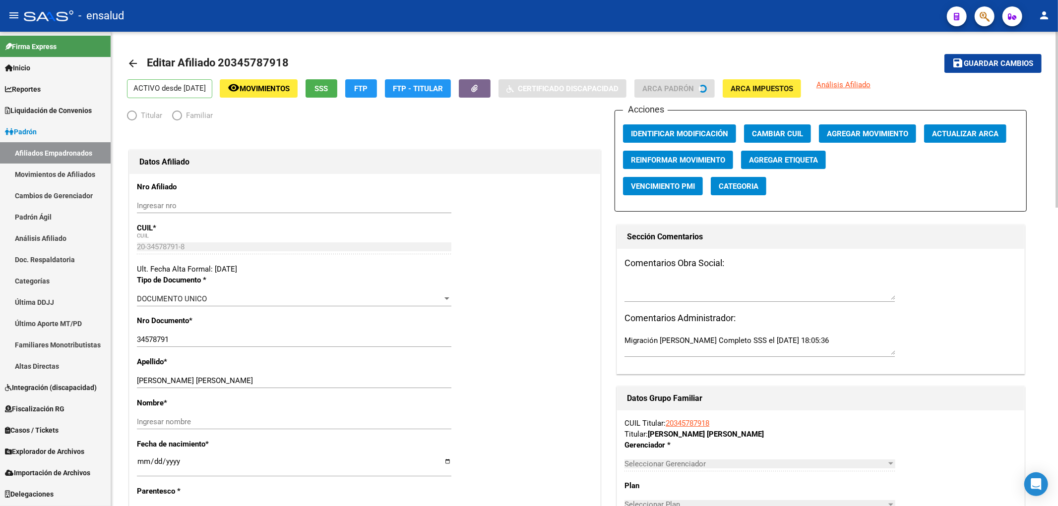
radio input "true"
type input "30-71720552-5"
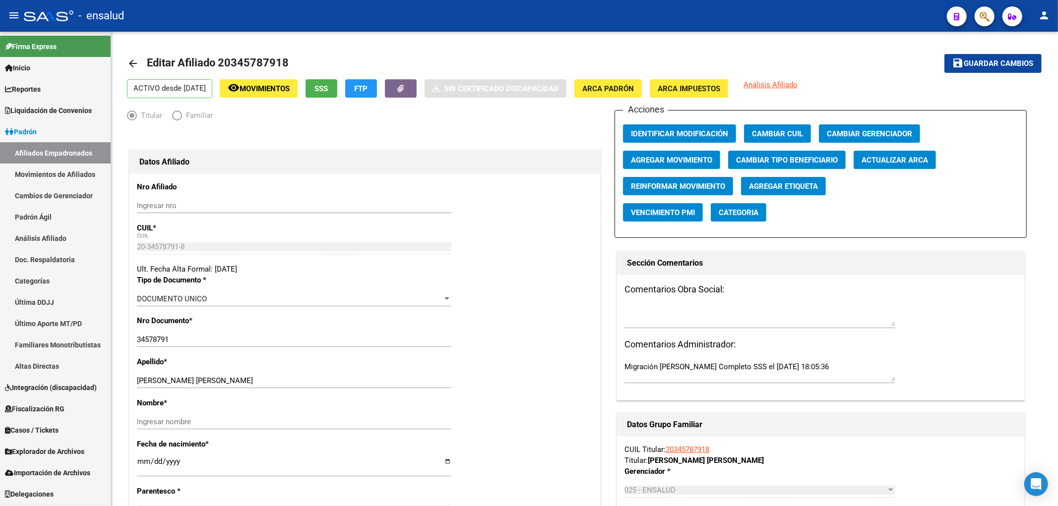
click at [58, 474] on span "Importación de Archivos" at bounding box center [47, 473] width 85 height 11
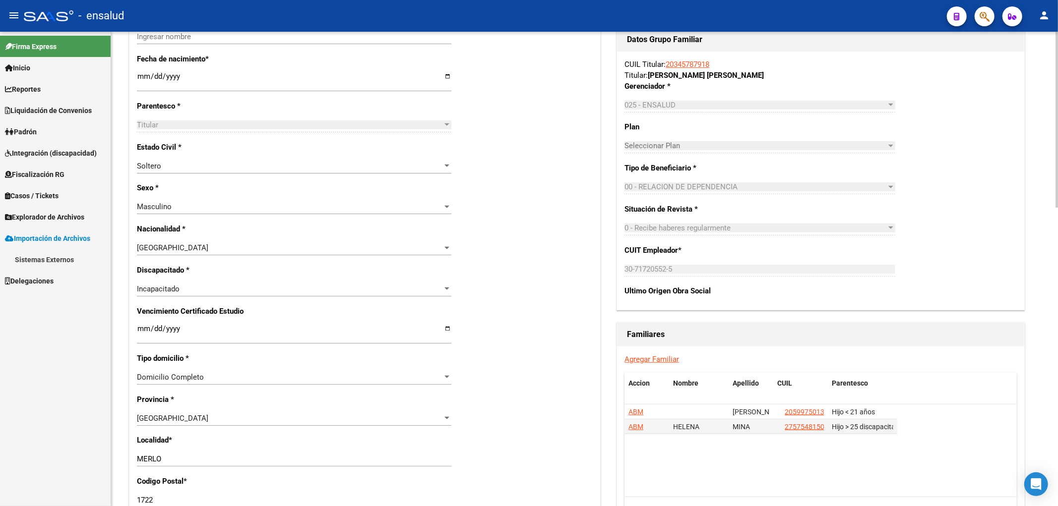
scroll to position [330, 0]
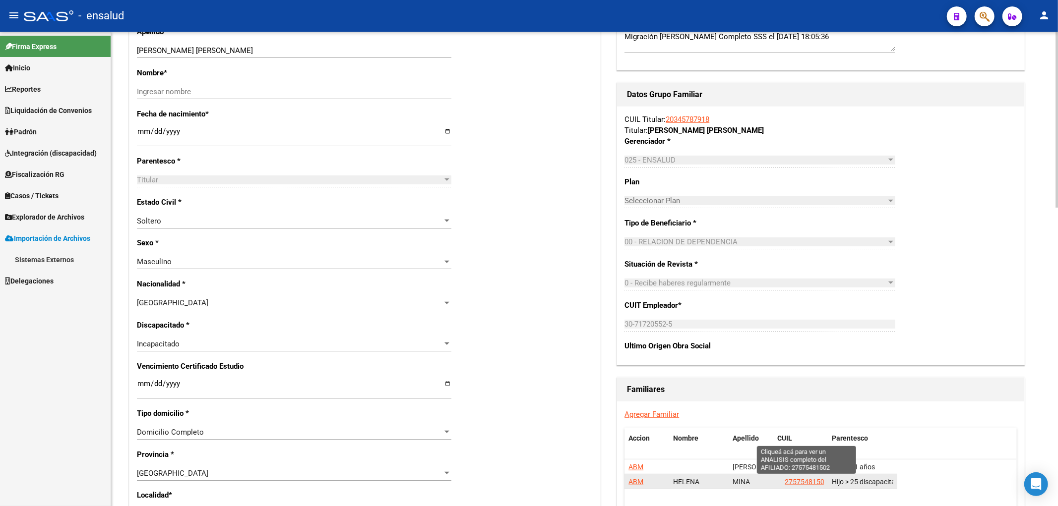
click at [797, 483] on span "27575481502" at bounding box center [807, 482] width 44 height 8
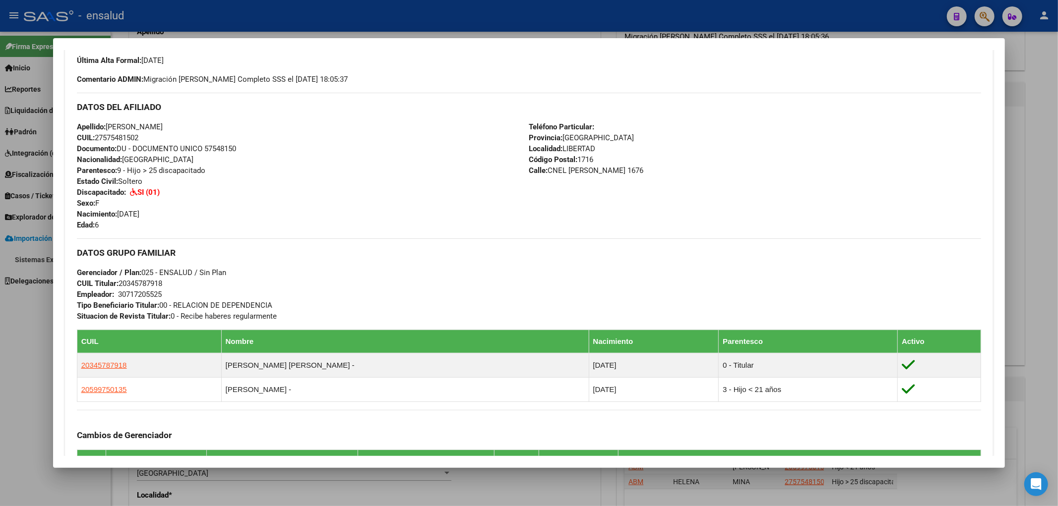
scroll to position [110, 0]
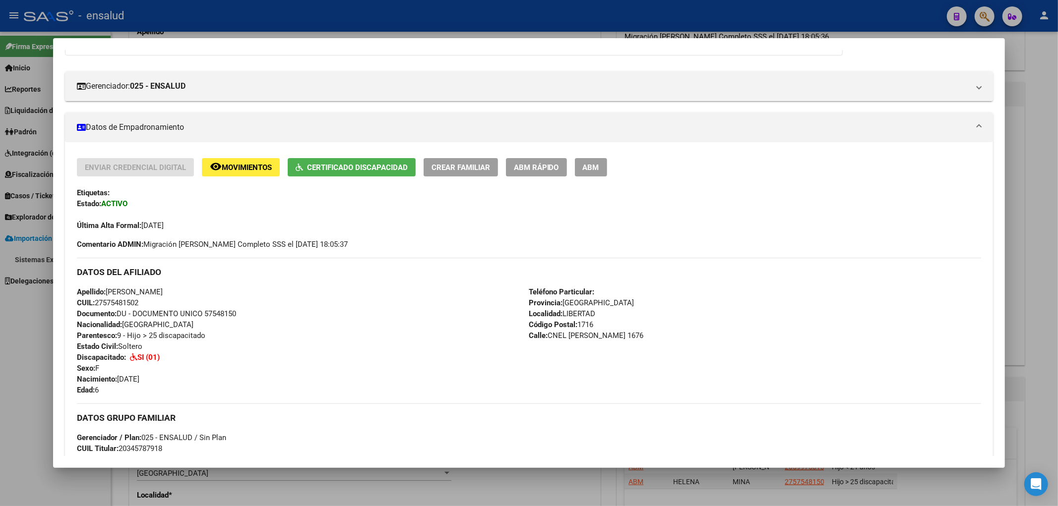
click at [542, 167] on span "ABM Rápido" at bounding box center [536, 167] width 45 height 9
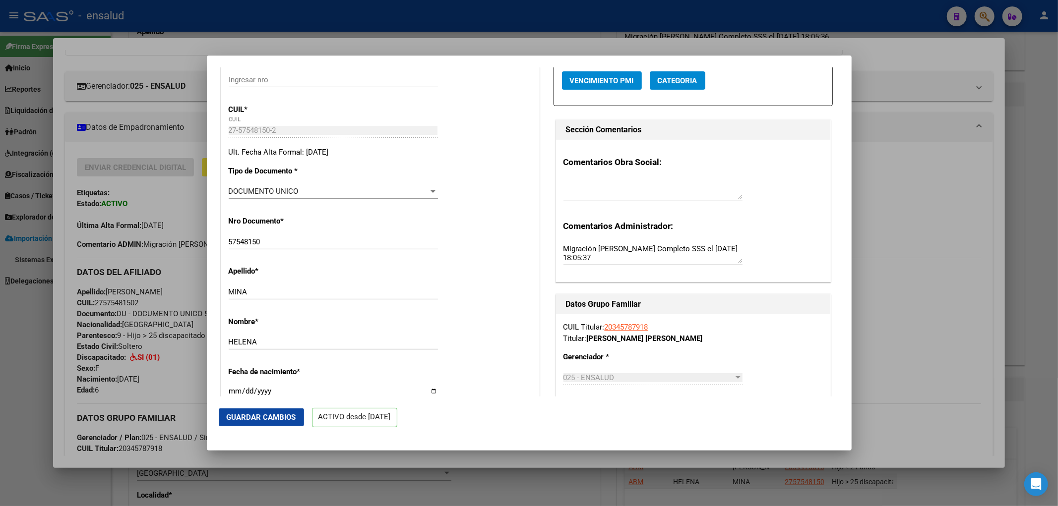
scroll to position [55, 0]
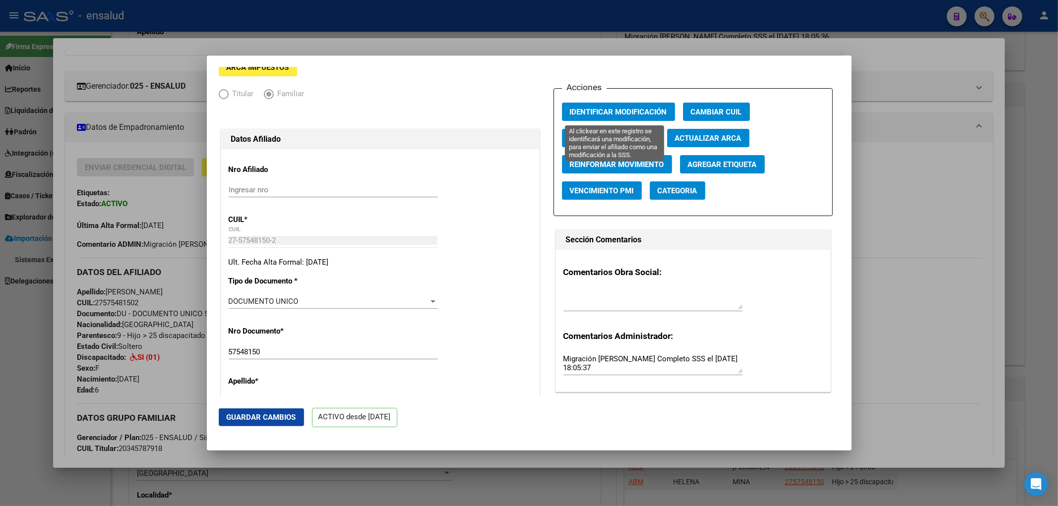
click at [621, 108] on span "Identificar Modificación" at bounding box center [618, 112] width 97 height 9
click at [867, 266] on div at bounding box center [529, 253] width 1058 height 506
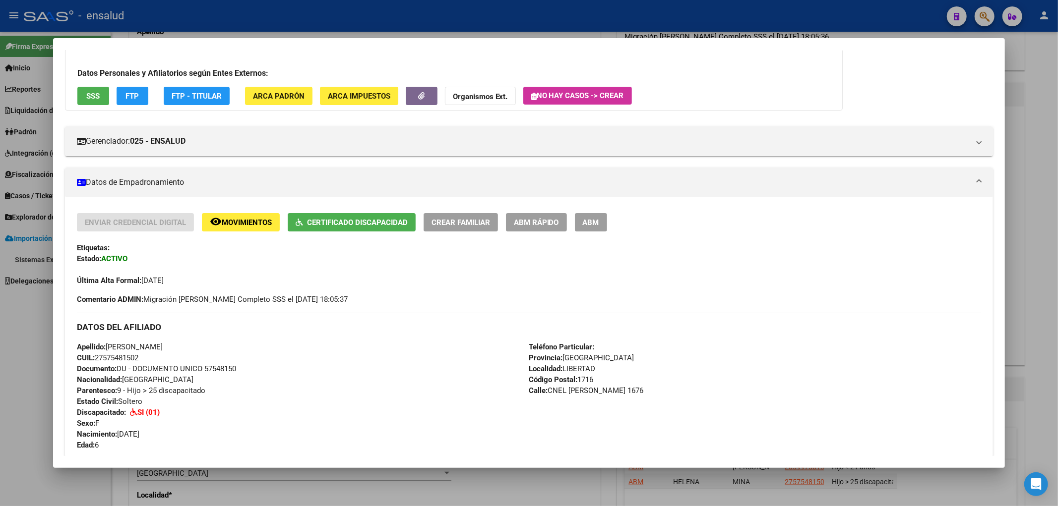
scroll to position [165, 0]
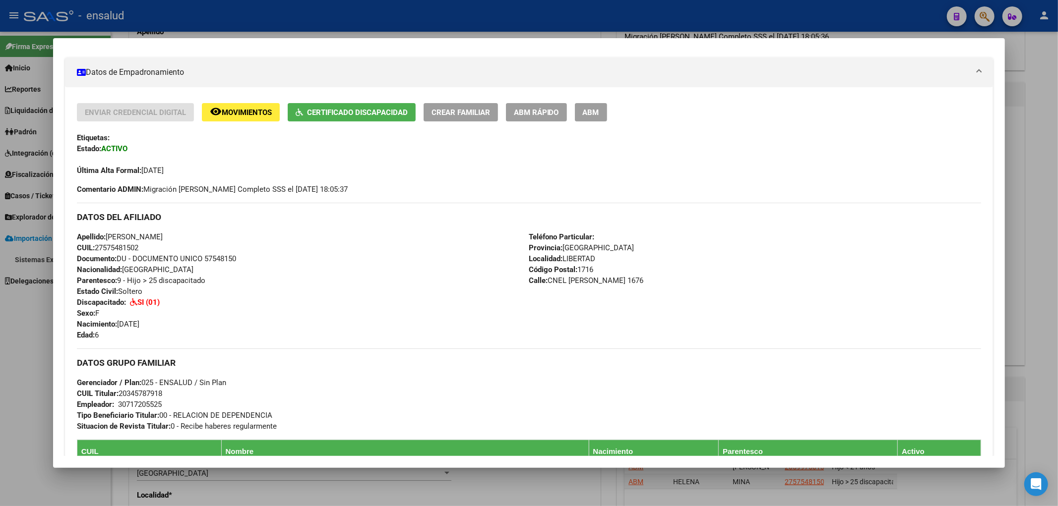
click at [12, 362] on div at bounding box center [529, 253] width 1058 height 506
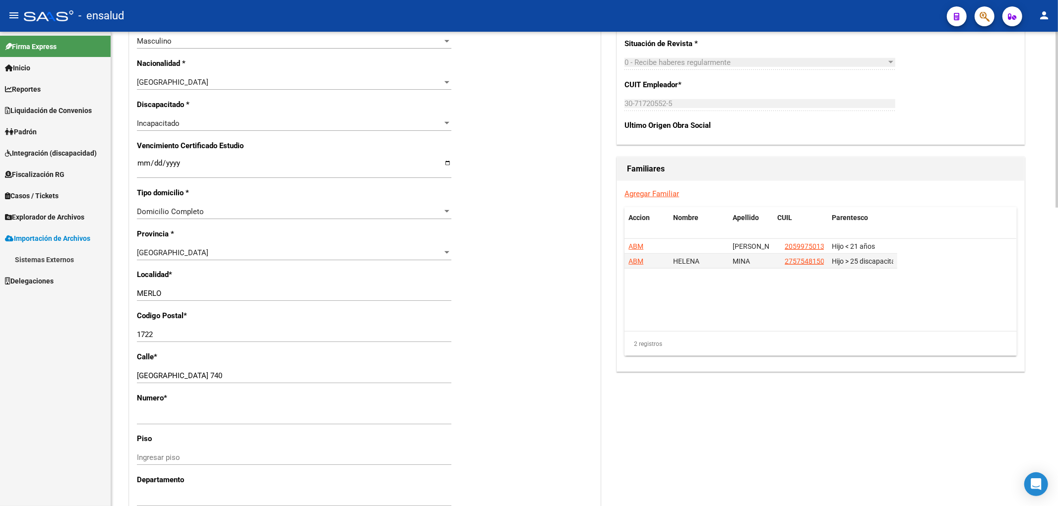
scroll to position [496, 0]
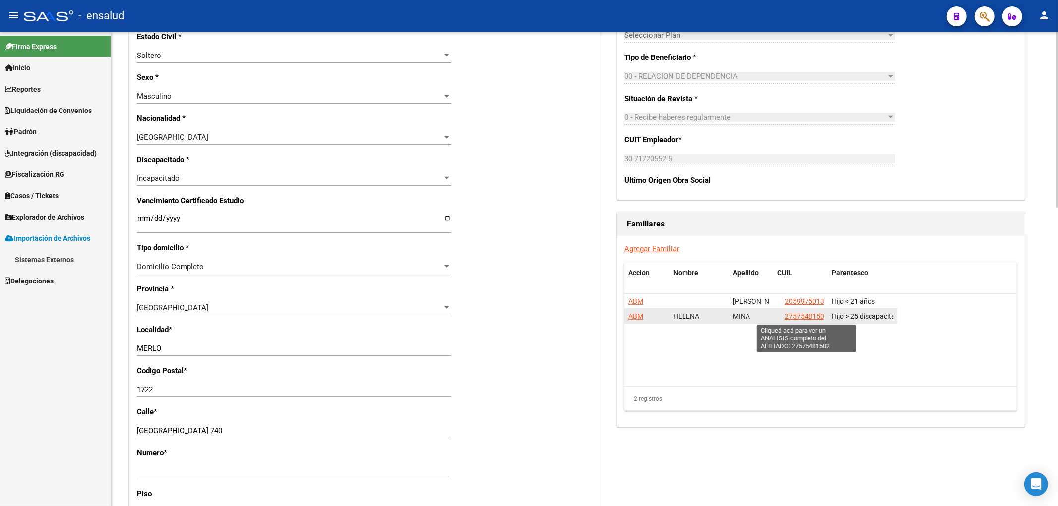
click at [797, 319] on span "27575481502" at bounding box center [807, 316] width 44 height 8
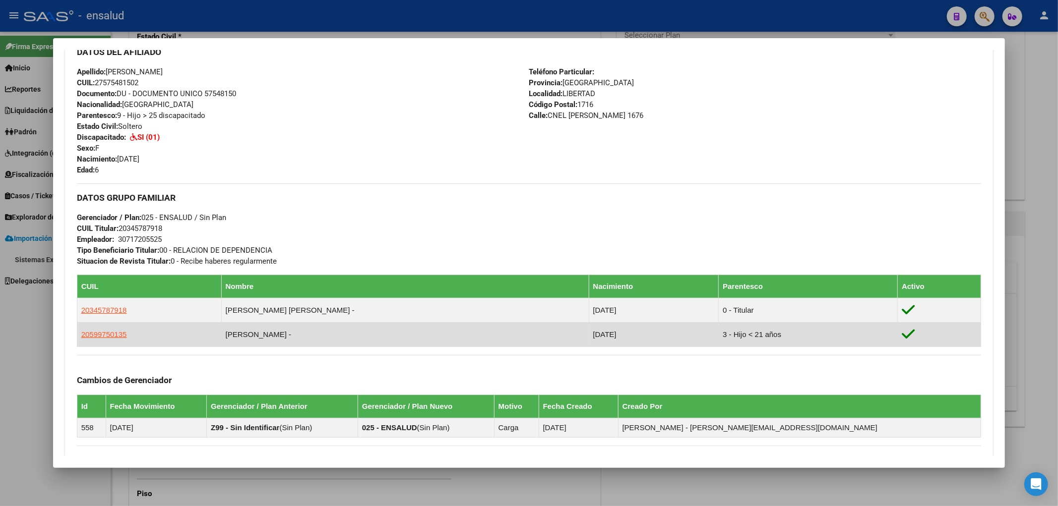
scroll to position [493, 0]
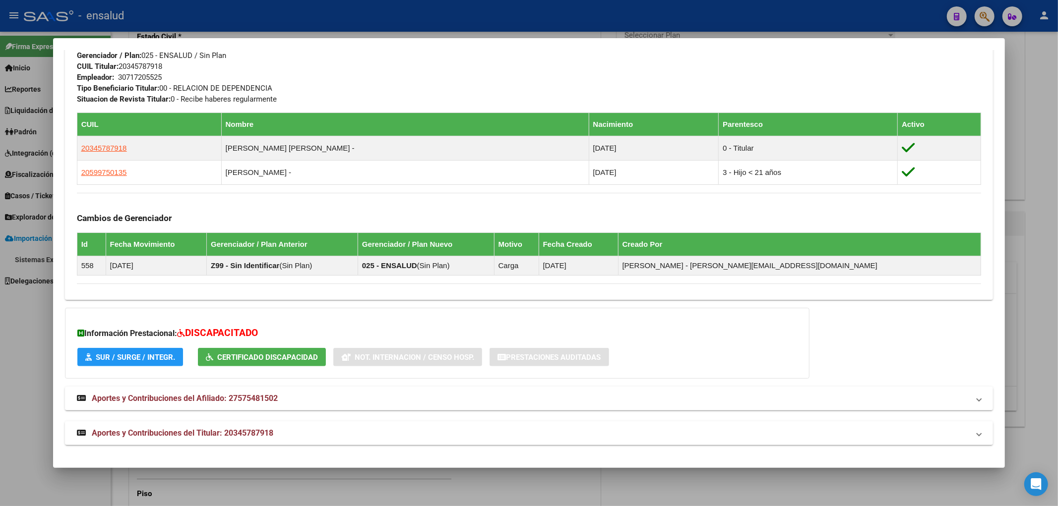
click at [236, 482] on div at bounding box center [529, 253] width 1058 height 506
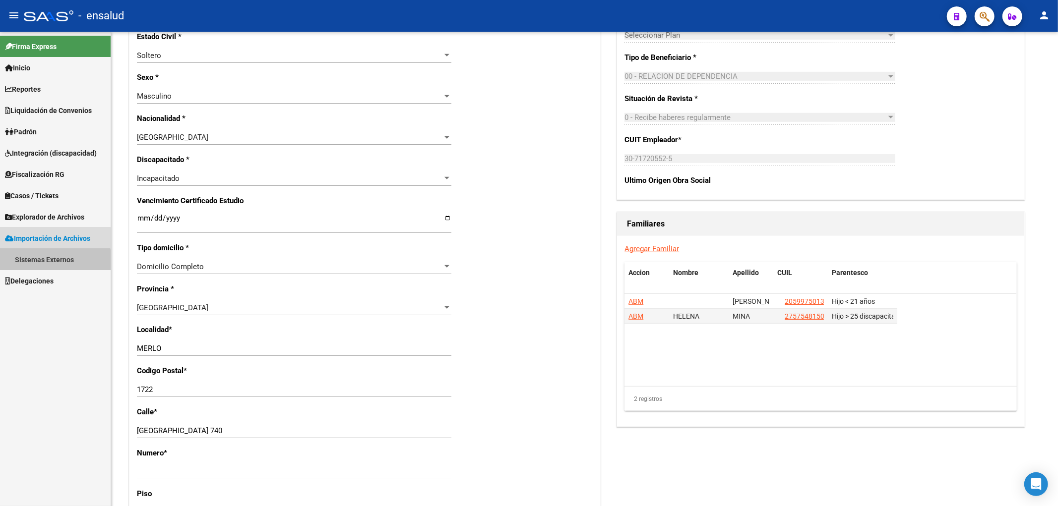
click at [28, 266] on link "Sistemas Externos" at bounding box center [55, 259] width 111 height 21
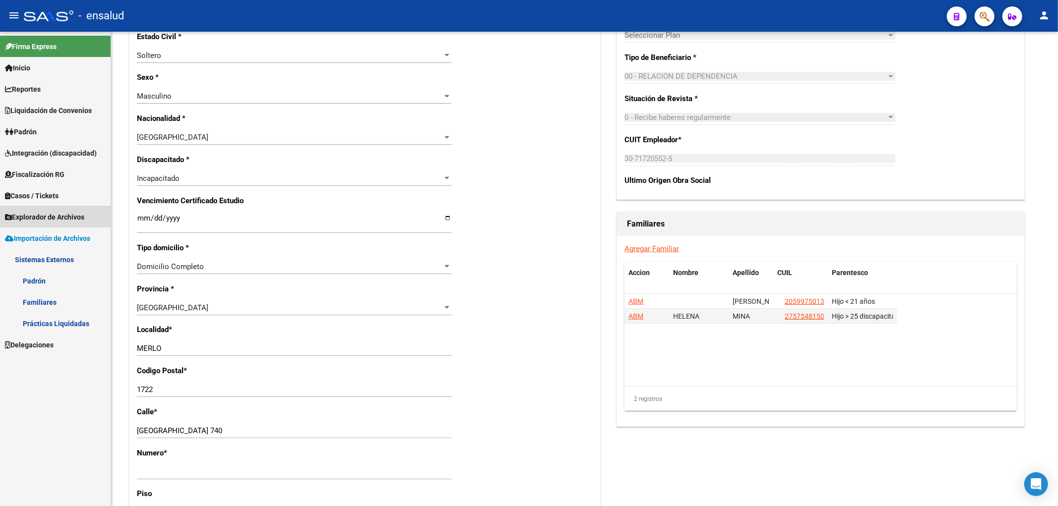
click at [47, 219] on span "Explorador de Archivos" at bounding box center [44, 217] width 79 height 11
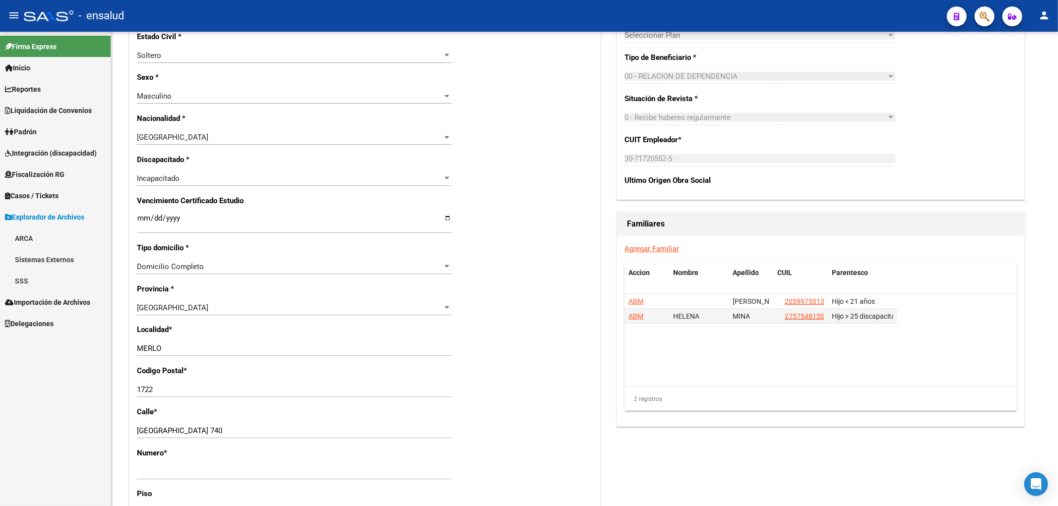
click at [23, 277] on link "SSS" at bounding box center [55, 280] width 111 height 21
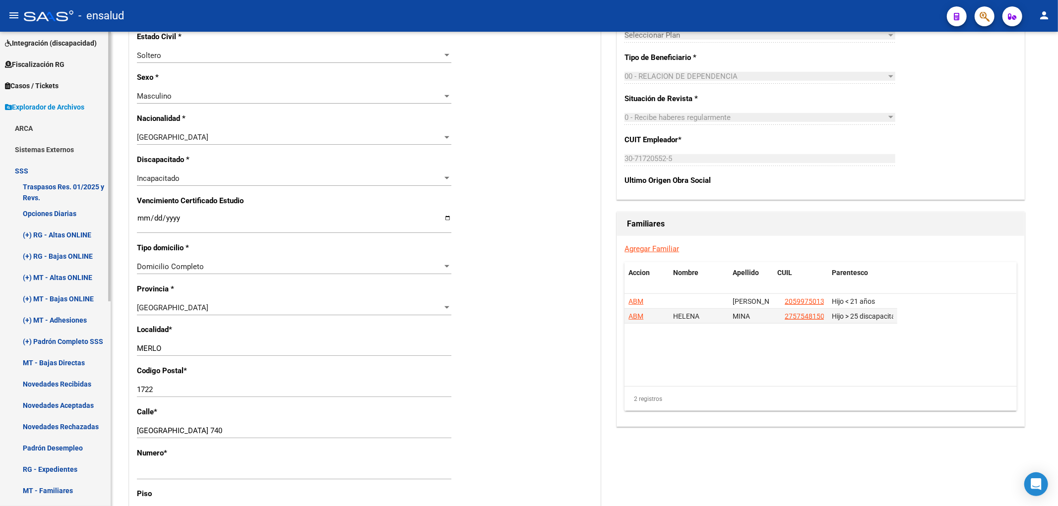
scroll to position [165, 0]
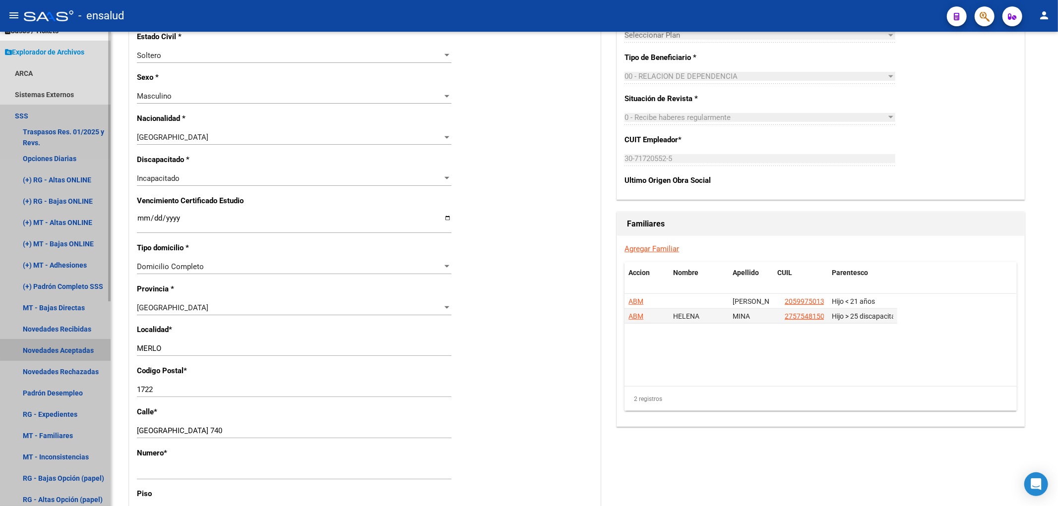
click at [56, 348] on link "Novedades Aceptadas" at bounding box center [55, 350] width 111 height 21
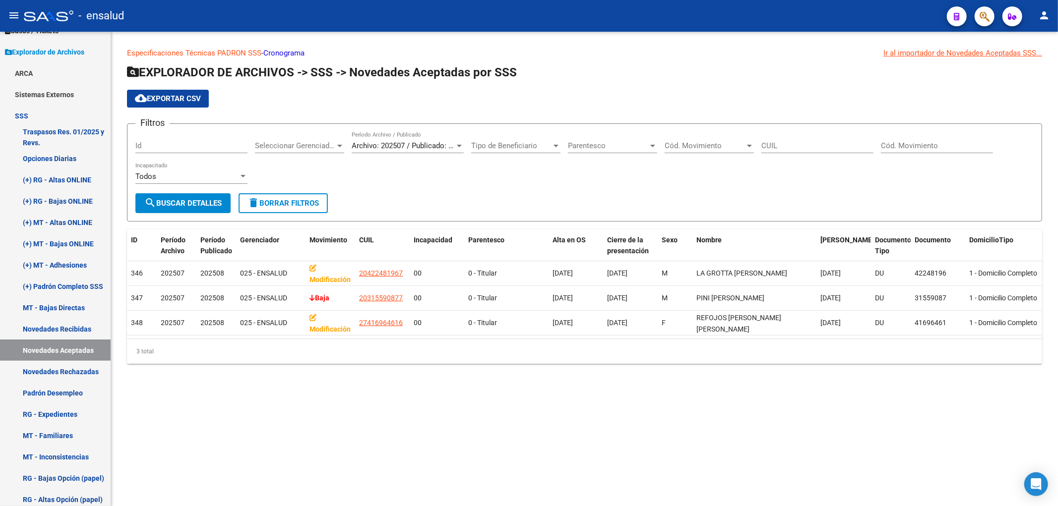
click at [427, 151] on div "Archivo: 202507 / Publicado: 202508 Período Archivo / Publicado" at bounding box center [408, 142] width 112 height 21
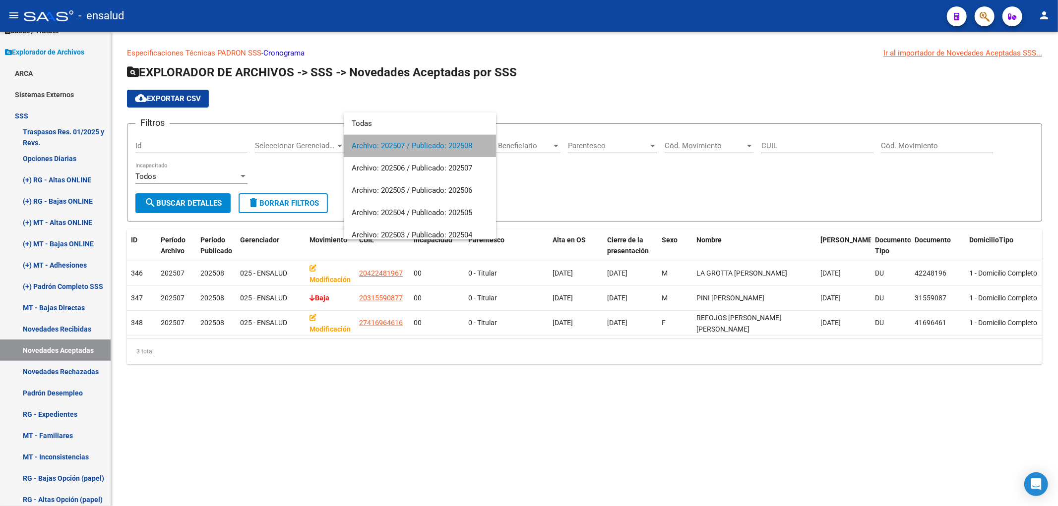
click at [425, 149] on span "Archivo: 202507 / Publicado: 202508" at bounding box center [420, 146] width 136 height 22
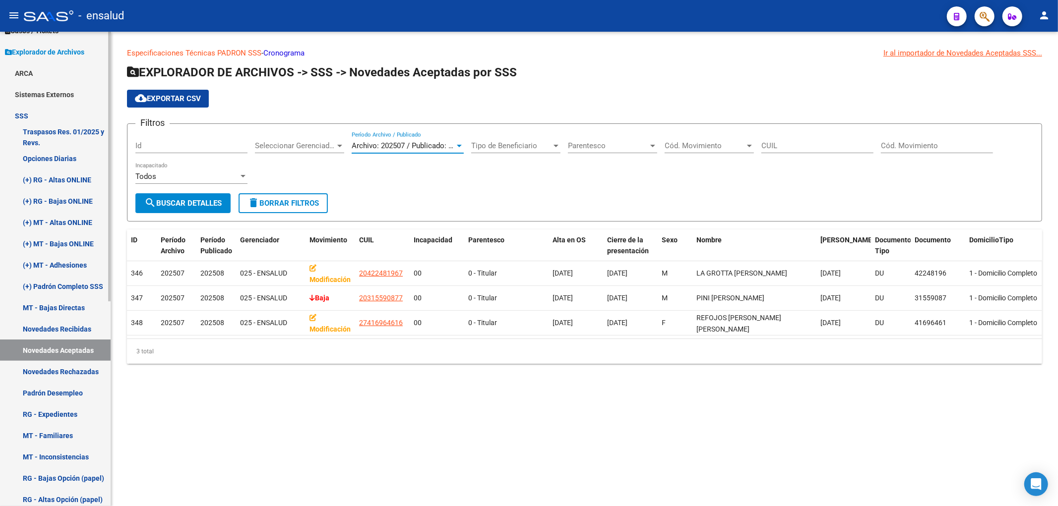
click at [71, 325] on link "Novedades Recibidas" at bounding box center [55, 328] width 111 height 21
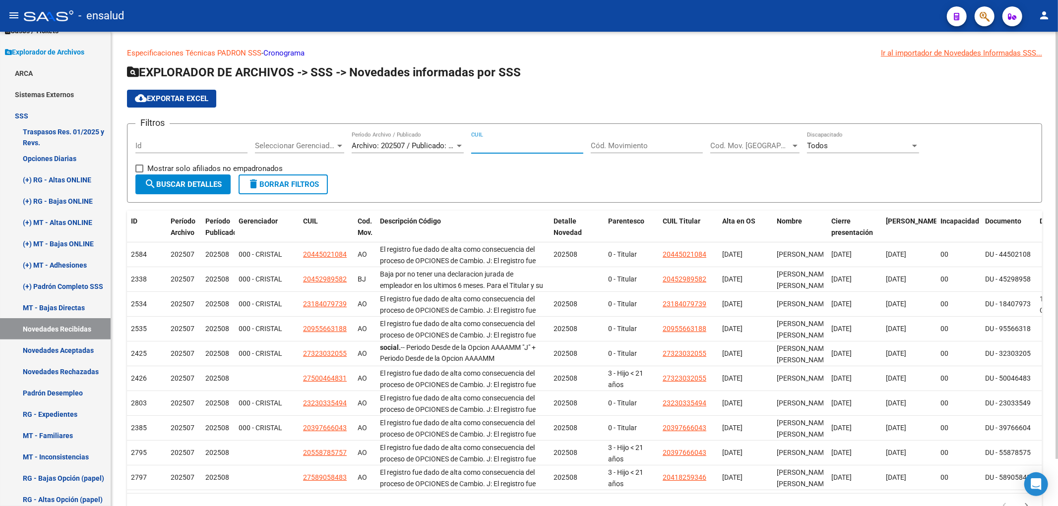
paste input "27-57548150-2"
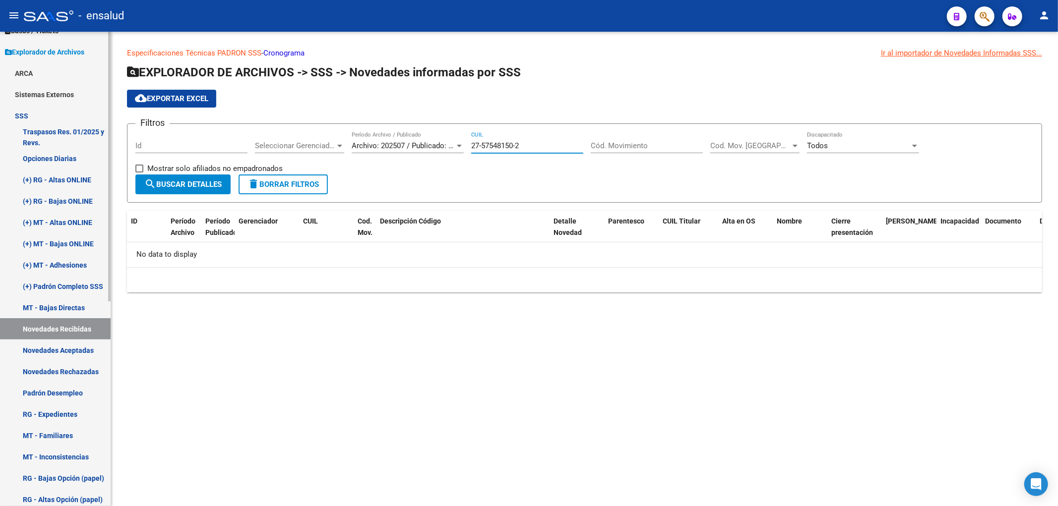
type input "27-57548150-2"
click at [78, 283] on link "(+) Padrón Completo SSS" at bounding box center [55, 286] width 111 height 21
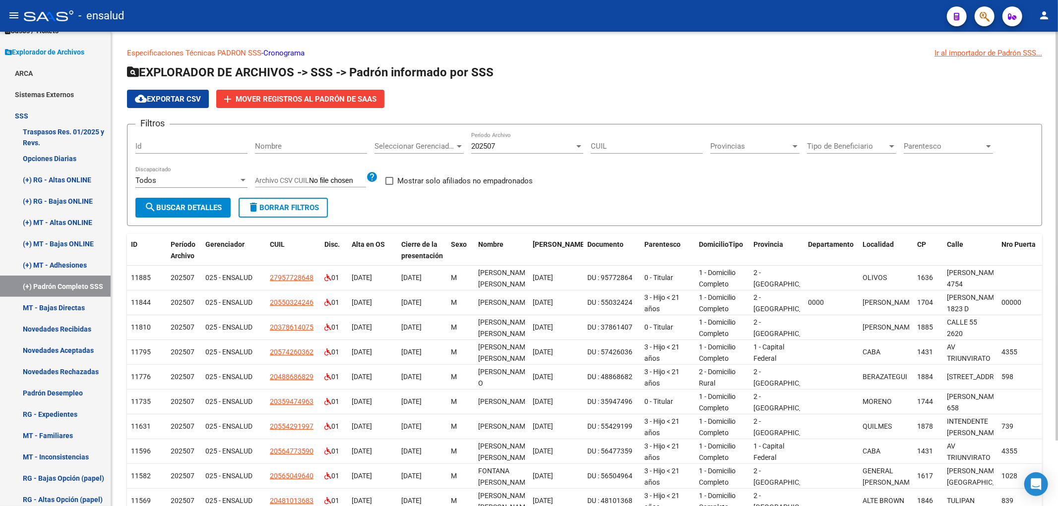
click at [509, 147] on div "202507" at bounding box center [522, 146] width 103 height 9
click at [509, 147] on span "202507" at bounding box center [527, 146] width 112 height 22
click at [655, 148] on input "CUIL" at bounding box center [647, 146] width 112 height 9
paste input "27-57548150-2"
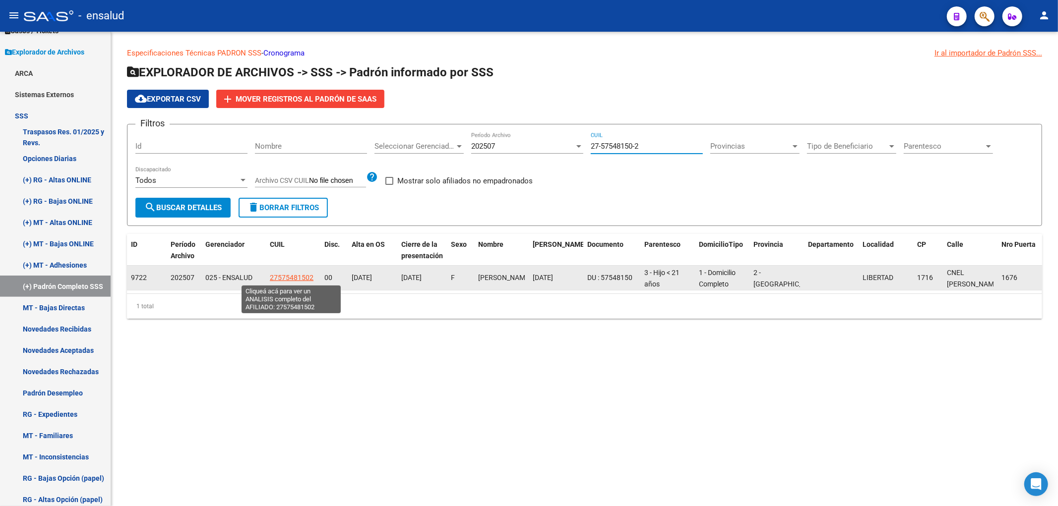
type input "27-57548150-2"
click at [291, 277] on span "27575481502" at bounding box center [292, 278] width 44 height 8
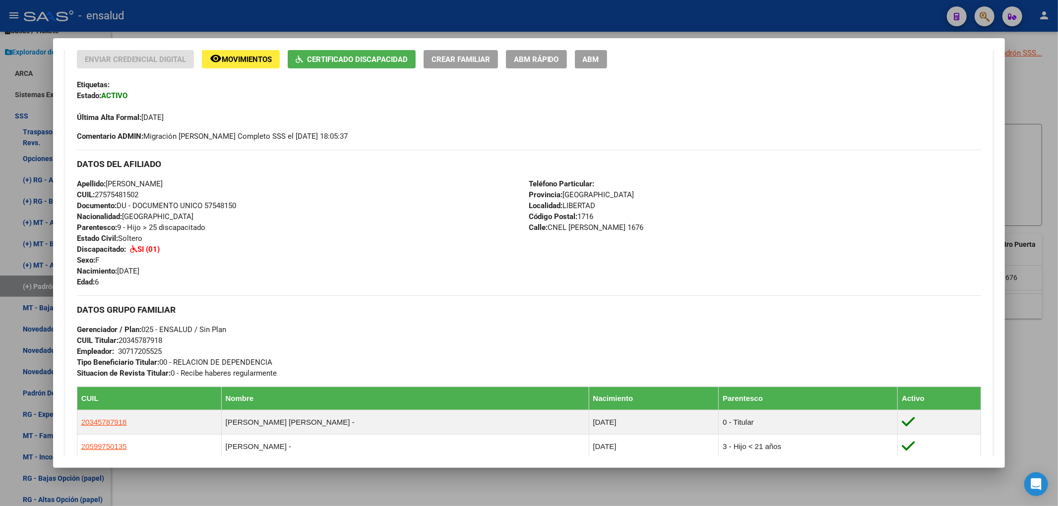
scroll to position [53, 0]
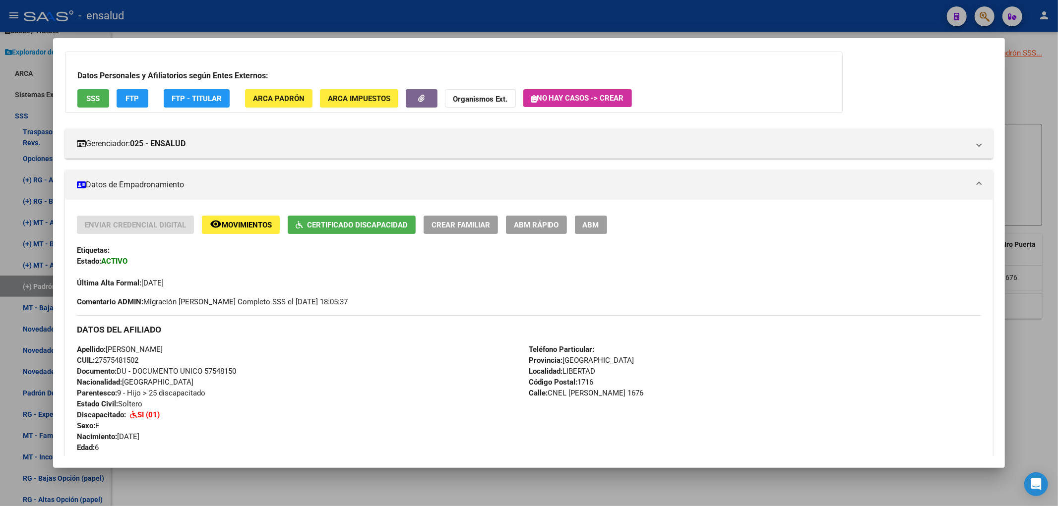
click at [536, 226] on span "ABM Rápido" at bounding box center [536, 225] width 45 height 9
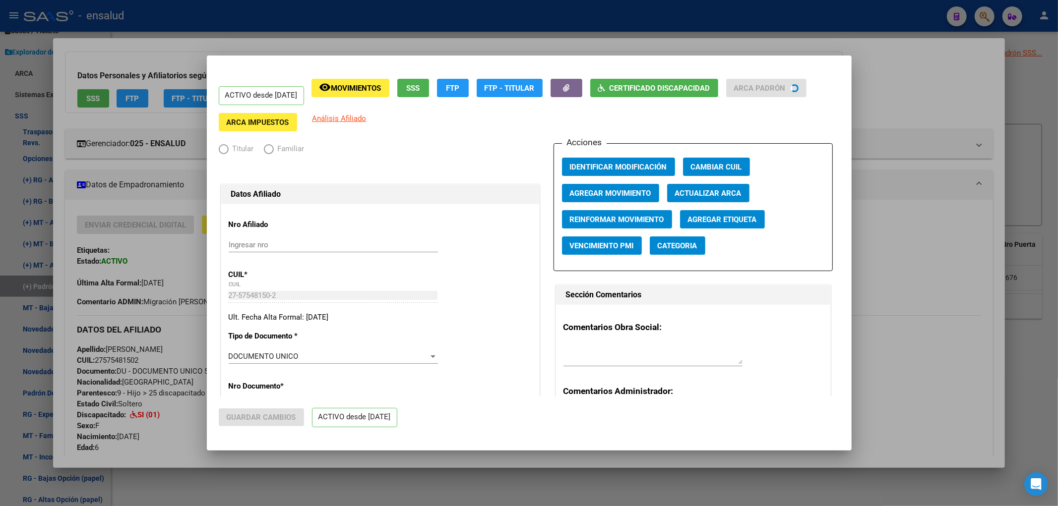
radio input "true"
type input "30-71720552-5"
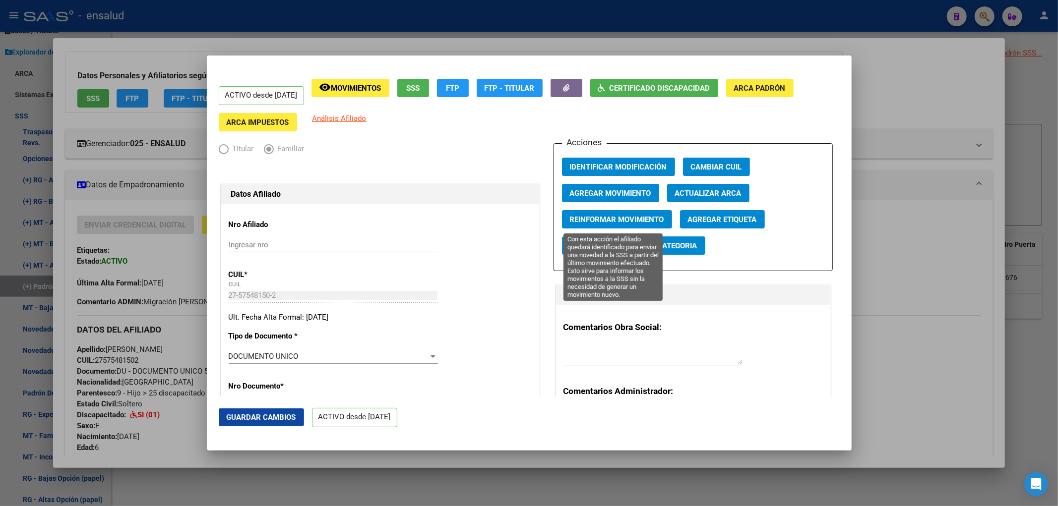
click at [602, 214] on button "Reinformar Movimiento" at bounding box center [617, 219] width 110 height 18
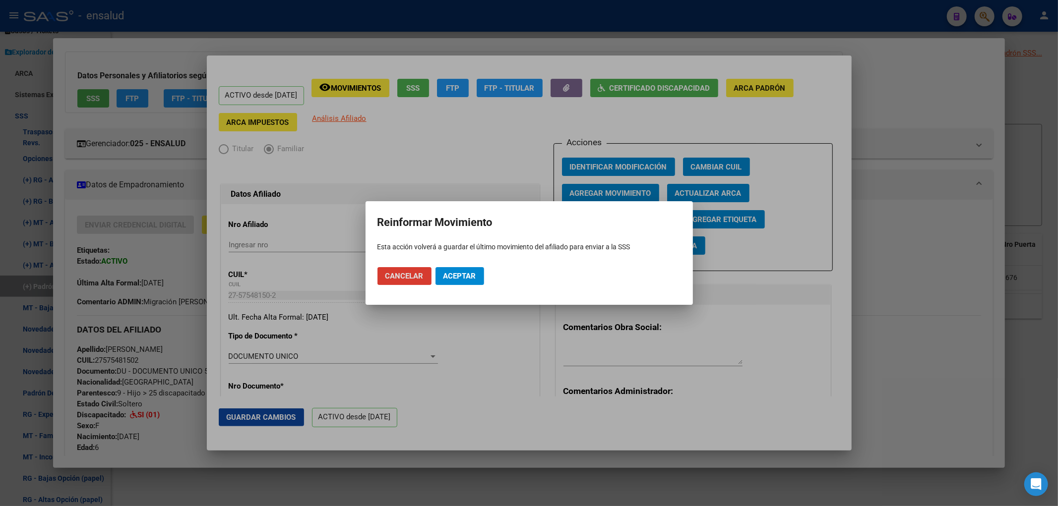
click at [386, 279] on span "Cancelar" at bounding box center [404, 276] width 38 height 9
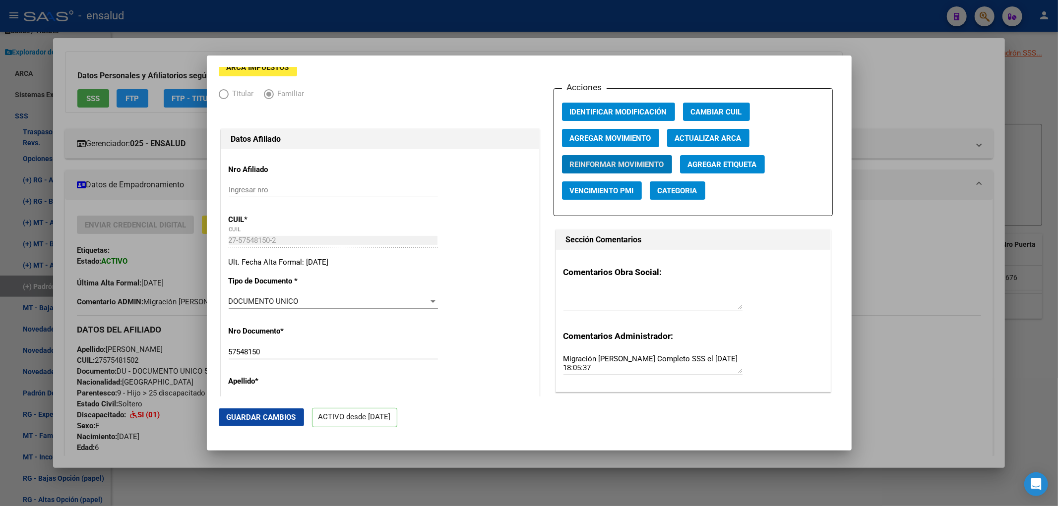
scroll to position [0, 0]
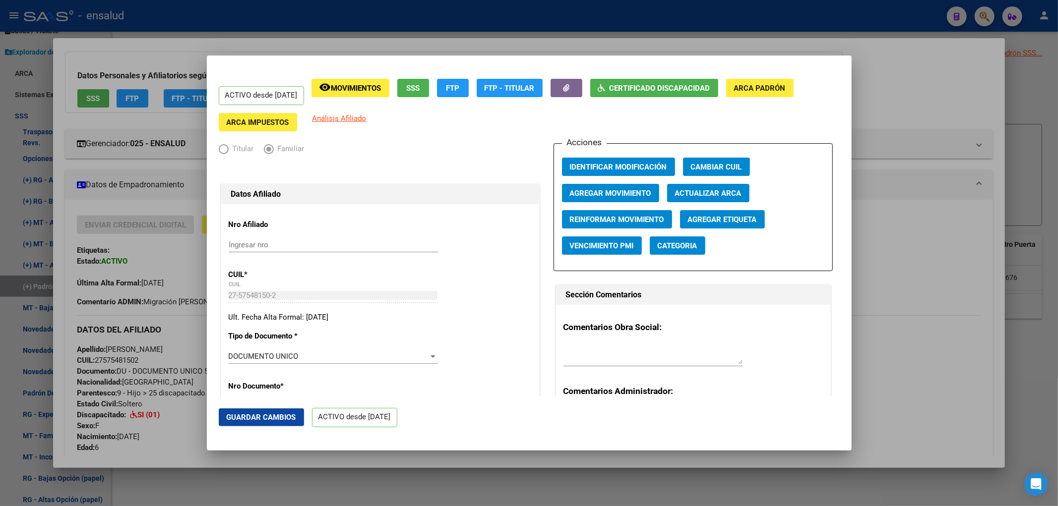
click at [177, 424] on div at bounding box center [529, 253] width 1058 height 506
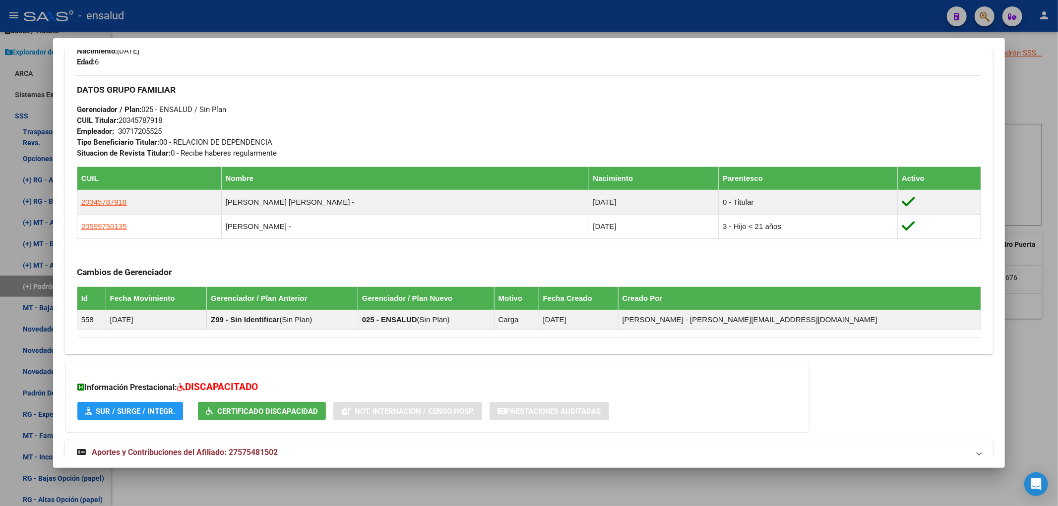
scroll to position [493, 0]
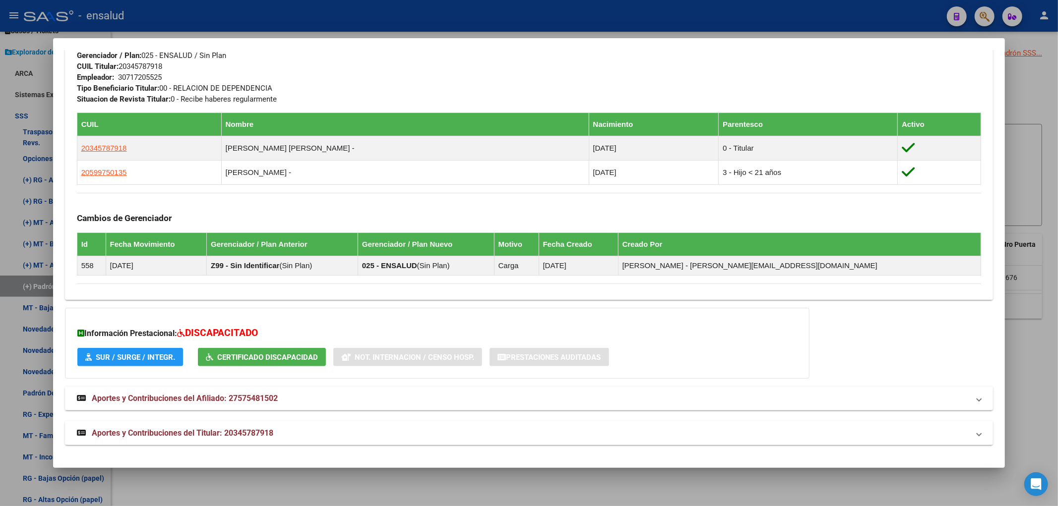
click at [266, 484] on div at bounding box center [529, 253] width 1058 height 506
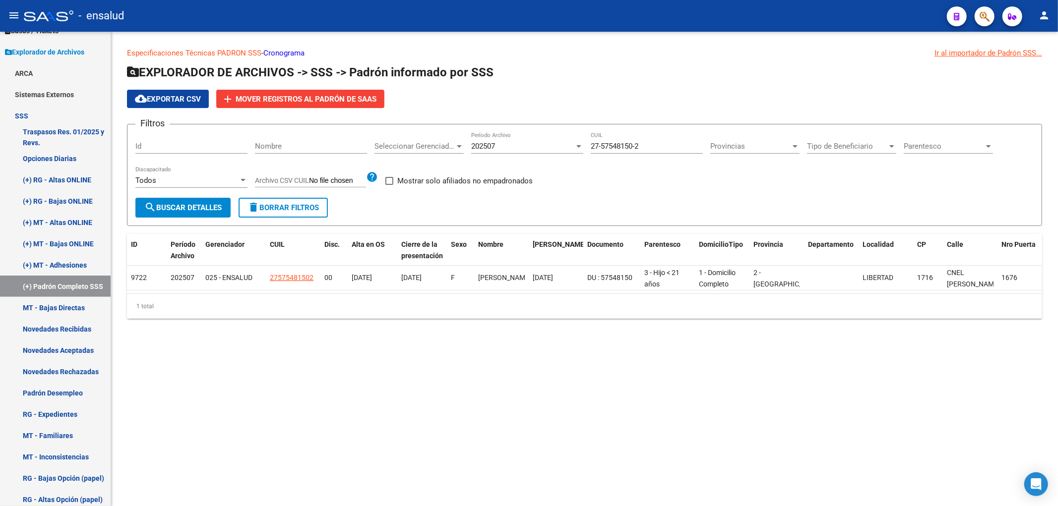
drag, startPoint x: 425, startPoint y: 293, endPoint x: 504, endPoint y: 300, distance: 79.2
click at [504, 294] on datatable-body "9722 202507 025 - ENSALUD 27575481502 00 [DATE] [DATE] F MINA HELENA [DATE] DU …" at bounding box center [584, 280] width 915 height 28
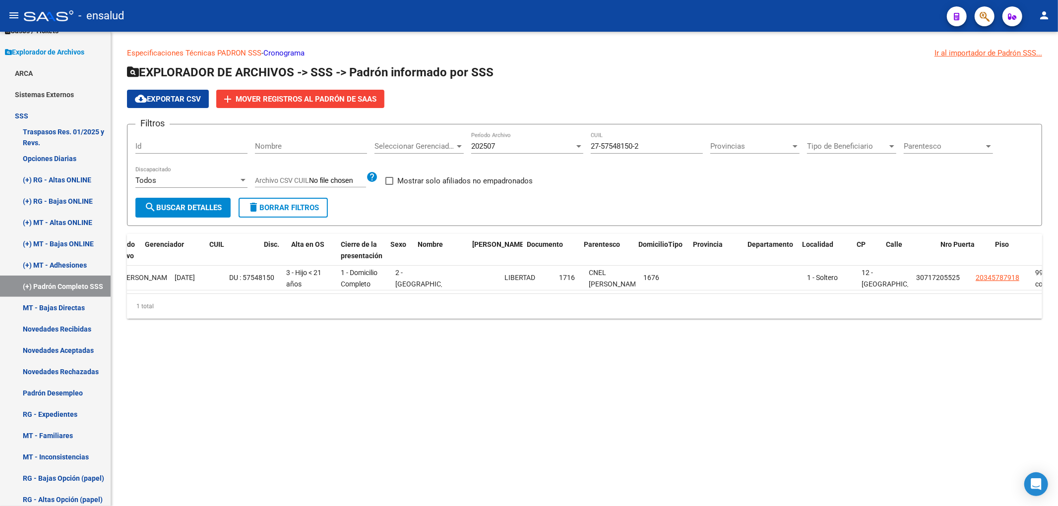
scroll to position [0, 0]
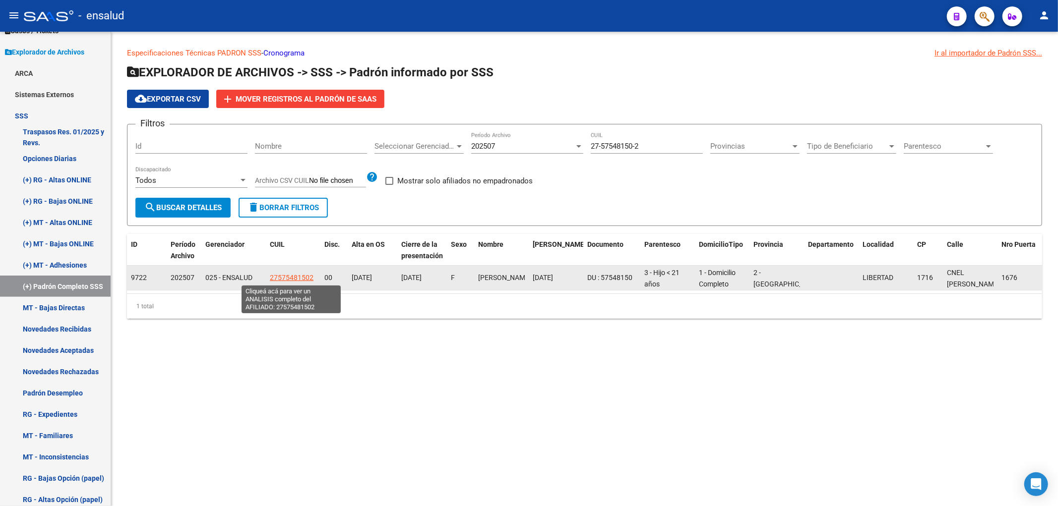
click at [283, 275] on span "27575481502" at bounding box center [292, 278] width 44 height 8
